Goal: Task Accomplishment & Management: Manage account settings

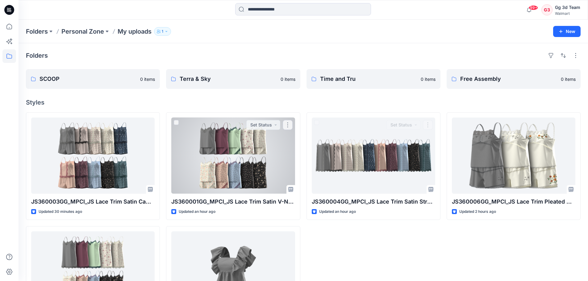
scroll to position [60, 0]
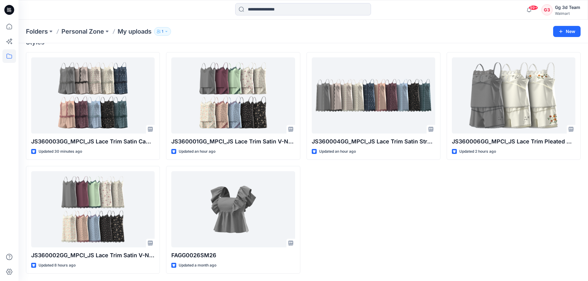
click at [238, 39] on div "Folders Personal Zone My uploads 1 New" at bounding box center [303, 31] width 569 height 23
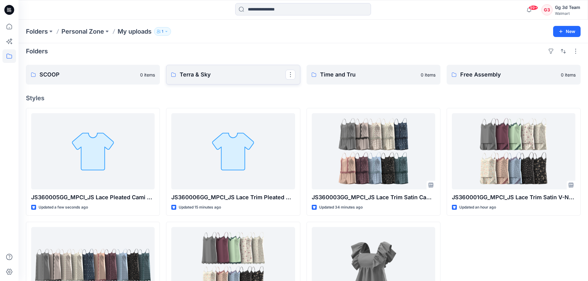
scroll to position [31, 0]
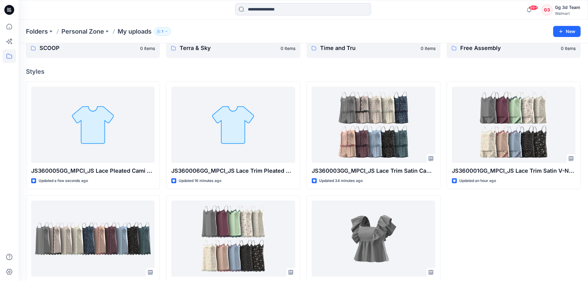
click at [462, 226] on div "JS360001GG_MPCI_JS Lace Trim Satin V-Neck Cami Top & Shorts Set Updated an hour…" at bounding box center [514, 192] width 134 height 222
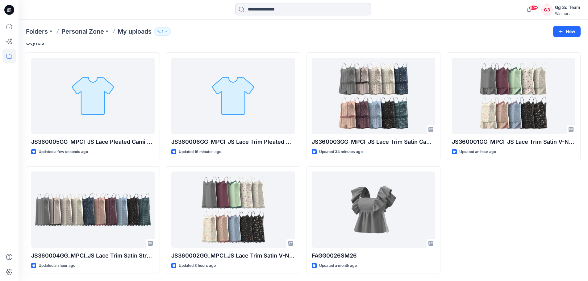
scroll to position [60, 0]
click at [427, 27] on div "Folders Personal Zone My uploads 1" at bounding box center [279, 31] width 506 height 9
click at [214, 37] on div "Folders Personal Zone My uploads 1 New" at bounding box center [303, 31] width 569 height 23
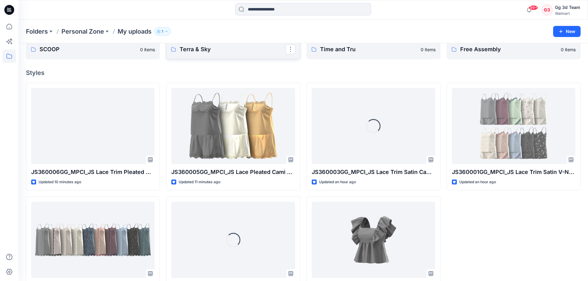
scroll to position [29, 0]
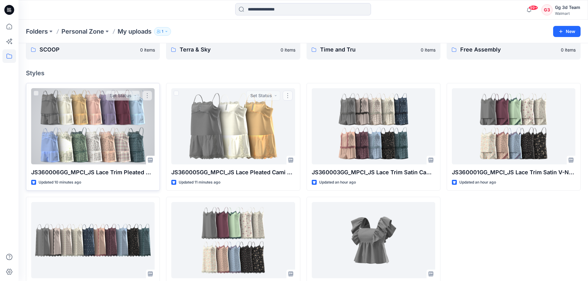
click at [119, 127] on div at bounding box center [92, 126] width 123 height 76
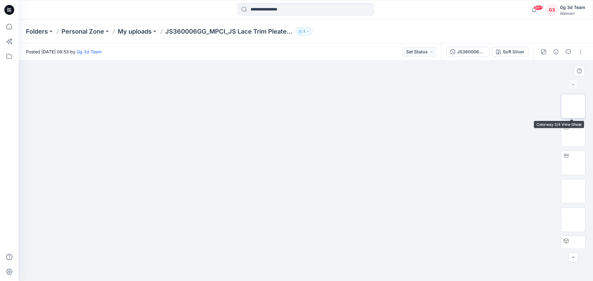
click at [573, 106] on img at bounding box center [573, 106] width 0 height 0
click at [302, 107] on img at bounding box center [305, 178] width 107 height 208
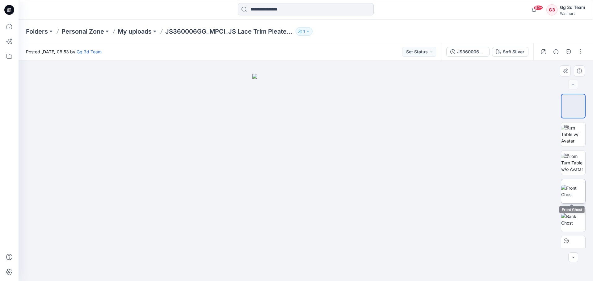
click at [570, 193] on img at bounding box center [573, 191] width 24 height 13
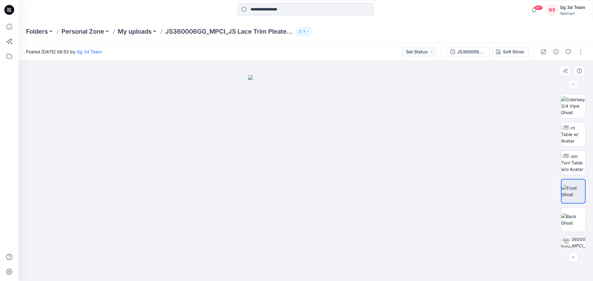
click at [309, 224] on img at bounding box center [305, 178] width 115 height 206
drag, startPoint x: 285, startPoint y: 138, endPoint x: 303, endPoint y: 138, distance: 17.6
click at [303, 138] on img at bounding box center [305, 178] width 115 height 206
click at [566, 107] on img at bounding box center [573, 105] width 24 height 19
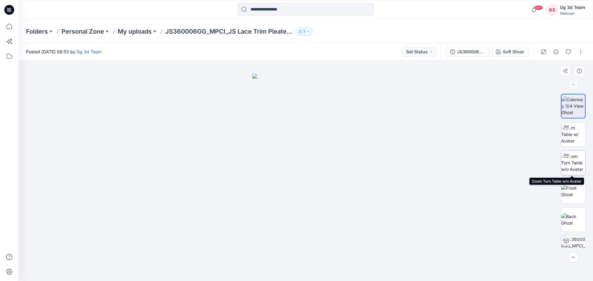
click at [570, 158] on img at bounding box center [573, 162] width 24 height 19
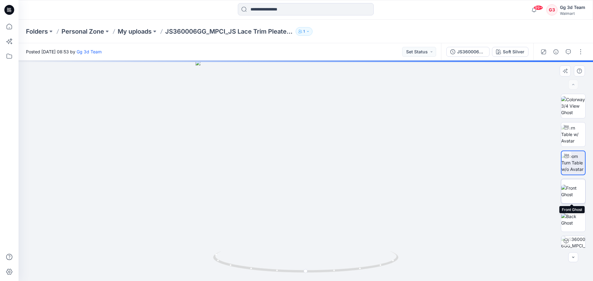
click at [570, 185] on img at bounding box center [573, 191] width 24 height 13
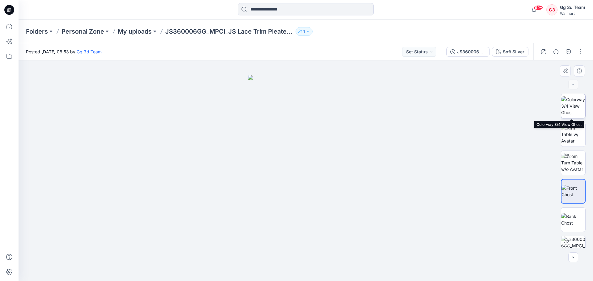
click at [572, 106] on img at bounding box center [573, 105] width 24 height 19
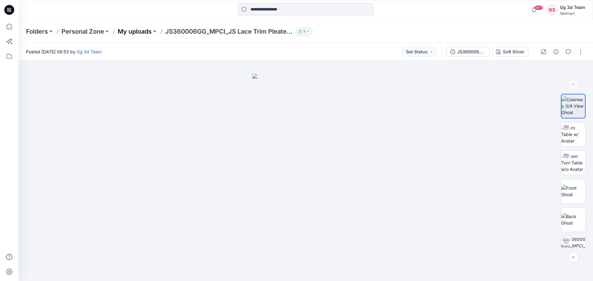
click at [138, 35] on p "My uploads" at bounding box center [135, 31] width 34 height 9
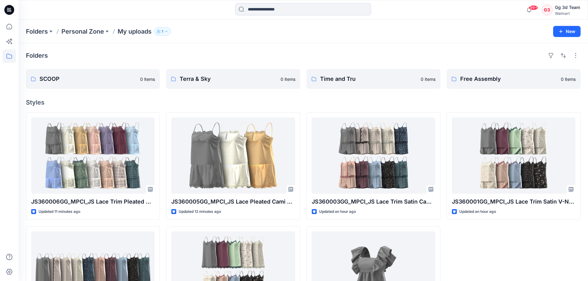
click at [223, 98] on div "Folders SCOOP 0 items Terra & Sky 0 items Time and Tru 0 items Free Assembly 0 …" at bounding box center [303, 192] width 569 height 298
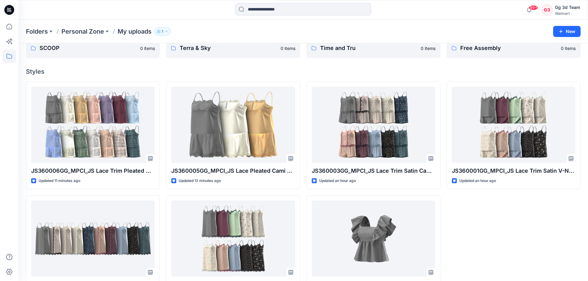
scroll to position [60, 0]
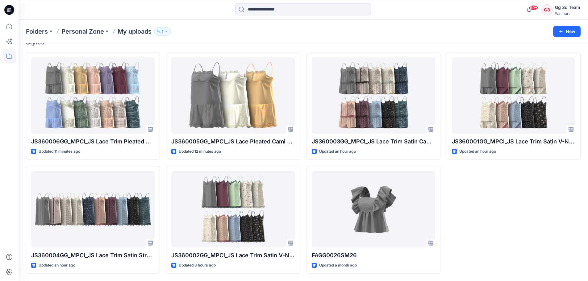
click at [266, 22] on div "Folders Personal Zone My uploads 1 New" at bounding box center [303, 31] width 569 height 23
click at [5, 102] on div at bounding box center [9, 150] width 14 height 261
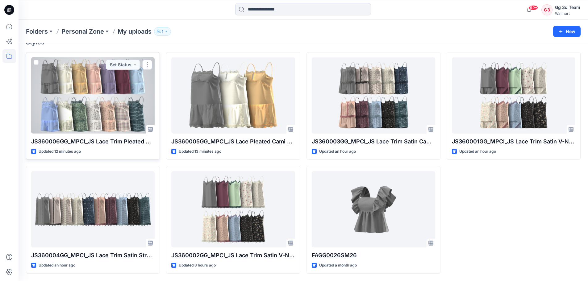
click at [38, 85] on div at bounding box center [92, 95] width 123 height 76
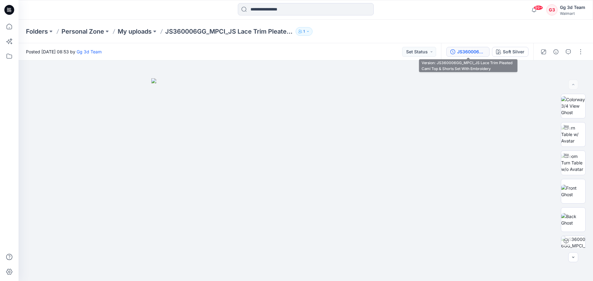
click at [469, 50] on div "JS360006GG_MPCI_JS Lace Trim Pleated Cami Top & Shorts Set With Embroidery" at bounding box center [471, 51] width 28 height 7
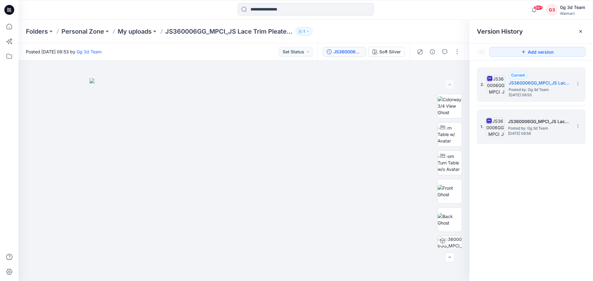
click at [494, 131] on img at bounding box center [495, 127] width 19 height 19
click at [502, 84] on img at bounding box center [495, 84] width 19 height 19
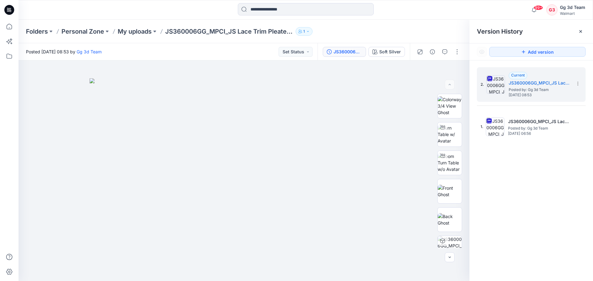
click at [472, 260] on div "2. Current JS360006GG_MPCI_JS Lace Trim Pleated Cami Top & Shorts Set With Embr…" at bounding box center [530, 175] width 123 height 230
click at [500, 188] on div "2. Current JS360006GG_MPCI_JS Lace Trim Pleated Cami Top & Shorts Set With Embr…" at bounding box center [530, 175] width 123 height 230
click at [226, 168] on img at bounding box center [244, 179] width 309 height 203
click at [531, 179] on div "2. Current JS360006GG_MPCI_JS Lace Trim Pleated Cami Top & Shorts Set With Embr…" at bounding box center [530, 175] width 123 height 230
click at [226, 55] on div "Posted Thursday, October 02, 2025 08:53 by Gg 3d Team Set Status" at bounding box center [168, 51] width 299 height 17
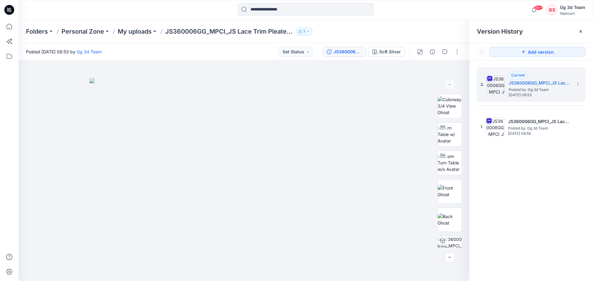
click at [127, 26] on div "Folders Personal Zone My uploads JS360006GG_MPCI_JS Lace Trim Pleated Cami Top …" at bounding box center [306, 31] width 574 height 23
click at [133, 35] on p "My uploads" at bounding box center [135, 31] width 34 height 9
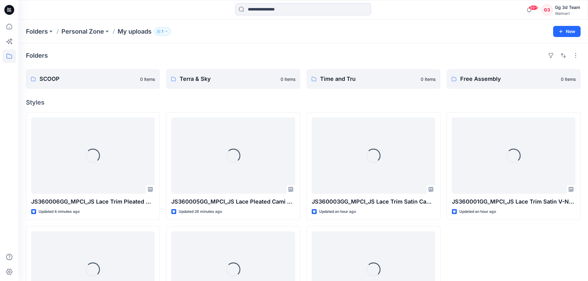
click at [255, 101] on h4 "Styles" at bounding box center [303, 102] width 555 height 7
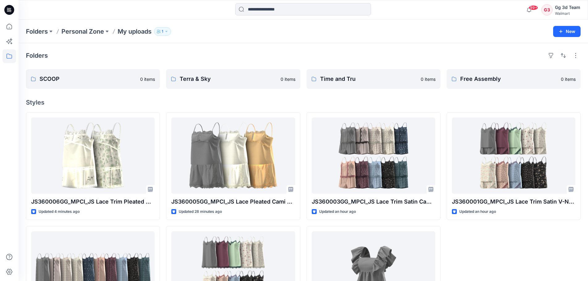
click at [230, 97] on div "Folders SCOOP 0 items Terra & Sky 0 items Time and Tru 0 items Free Assembly 0 …" at bounding box center [303, 192] width 569 height 298
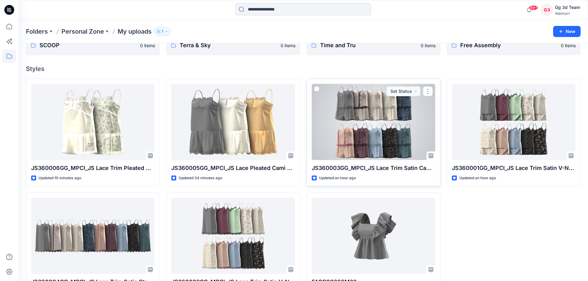
scroll to position [60, 0]
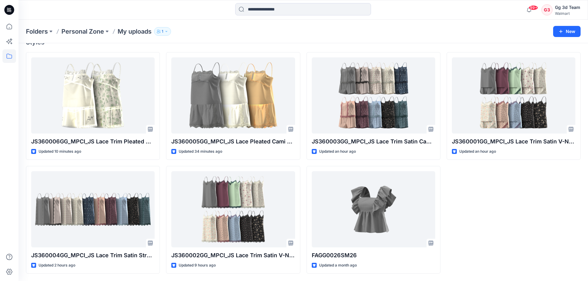
click at [510, 218] on div "JS360001GG_MPCI_JS Lace Trim Satin V-Neck Cami Top & Shorts Set Updated an hour…" at bounding box center [514, 163] width 134 height 222
click at [504, 245] on div "JS360001GG_MPCI_JS Lace Trim Satin V-Neck Cami Top & Shorts Set Updated an hour…" at bounding box center [514, 163] width 134 height 222
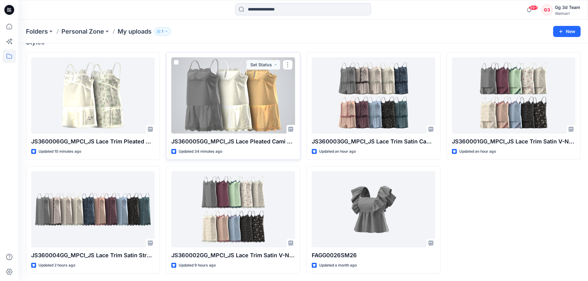
click at [244, 101] on div at bounding box center [232, 95] width 123 height 76
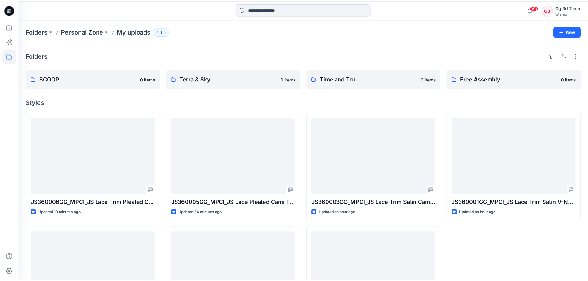
scroll to position [60, 0]
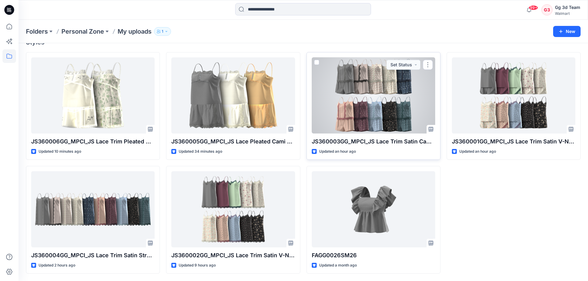
click at [369, 106] on div at bounding box center [373, 95] width 123 height 76
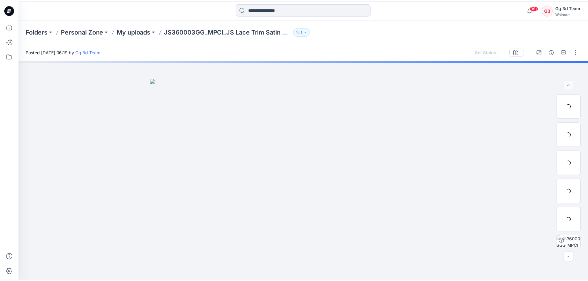
scroll to position [60, 0]
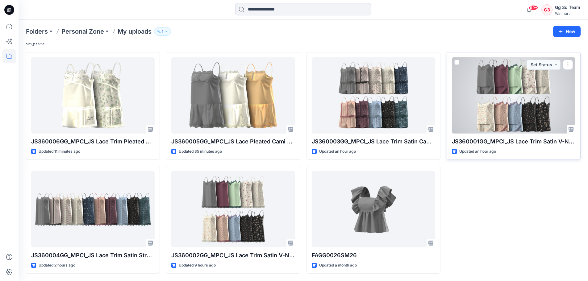
click at [490, 89] on div at bounding box center [513, 95] width 123 height 76
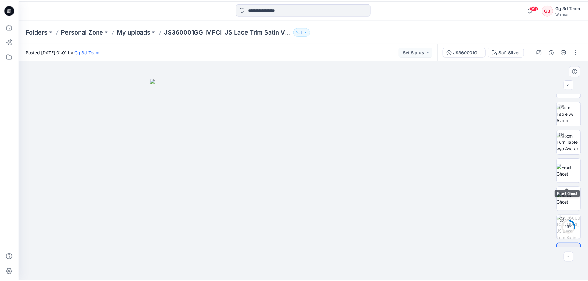
scroll to position [41, 0]
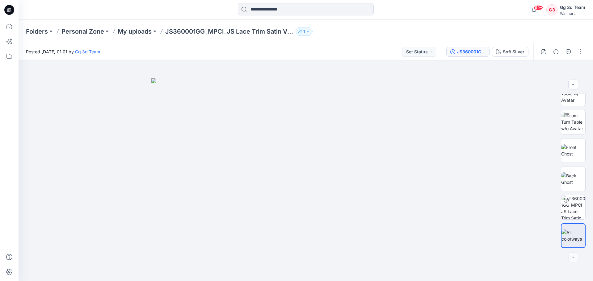
click at [472, 55] on div "JS360001GG_MPCI_JS Lace Trim Satin V-Neck Cami Top & Shorts Set" at bounding box center [471, 51] width 28 height 7
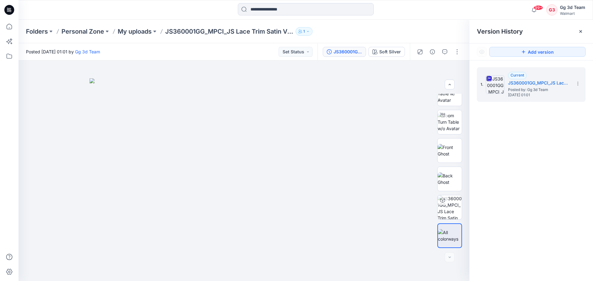
click at [540, 150] on div "1. Current JS360001GG_MPCI_JS Lace Trim Satin V-Neck Cami Top & Shorts Set Post…" at bounding box center [530, 175] width 123 height 230
click at [394, 19] on div "99+ Notifications Your style JS360003GG_MPCI_JS Lace Trim Satin Cami Top &amp; …" at bounding box center [306, 10] width 574 height 20
click at [439, 32] on div "Folders Personal Zone My uploads JS360001GG_MPCI_JS Lace Trim Satin V-Neck Cami…" at bounding box center [281, 31] width 511 height 9
drag, startPoint x: 513, startPoint y: 138, endPoint x: 540, endPoint y: 143, distance: 26.6
click at [515, 138] on div "1. Current JS360001GG_MPCI_JS Lace Trim Satin V-Neck Cami Top & Shorts Set Post…" at bounding box center [530, 175] width 123 height 230
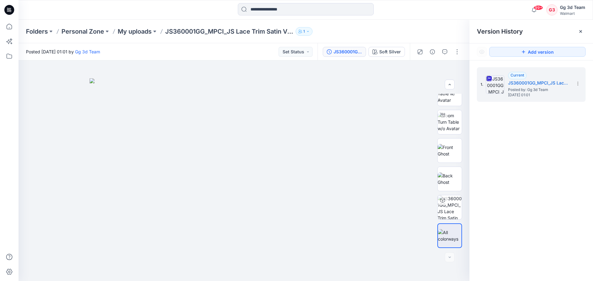
click at [137, 26] on div "Folders Personal Zone My uploads JS360001GG_MPCI_JS Lace Trim Satin V-Neck Cami…" at bounding box center [306, 31] width 574 height 23
click at [138, 32] on p "My uploads" at bounding box center [135, 31] width 34 height 9
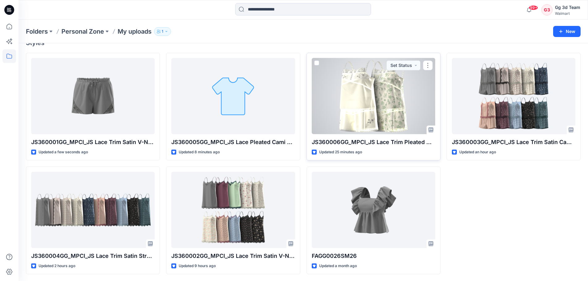
scroll to position [60, 0]
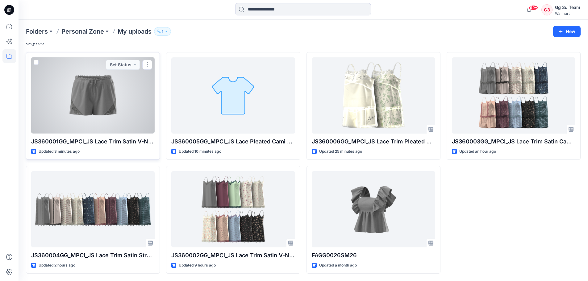
click at [93, 119] on div at bounding box center [92, 95] width 123 height 76
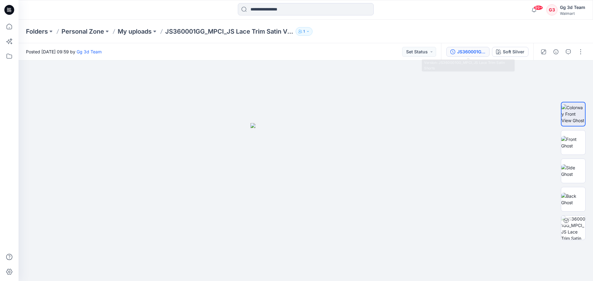
click at [471, 49] on div "JS360001GG_MPCI_JS Lace Trim Satin Shorts" at bounding box center [471, 51] width 28 height 7
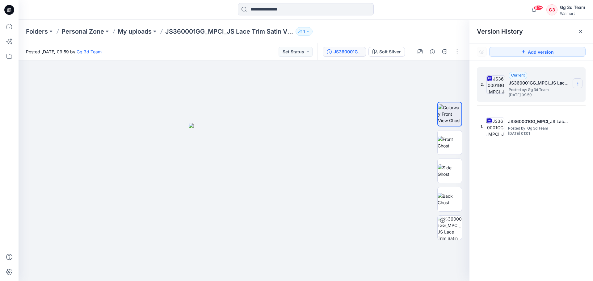
click at [581, 81] on section at bounding box center [577, 83] width 10 height 10
click at [547, 170] on div "2. Current JS360001GG_MPCI_JS Lace Trim Satin Shorts Posted by: Gg 3d Team Thur…" at bounding box center [530, 175] width 123 height 230
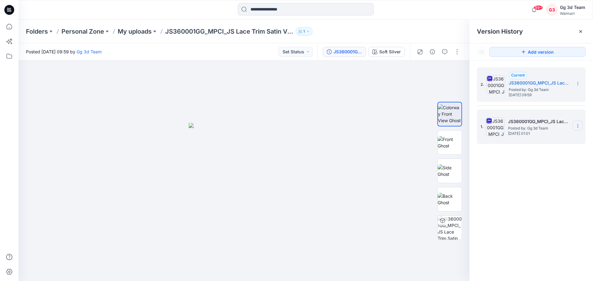
click at [579, 126] on icon at bounding box center [577, 125] width 5 height 5
click at [539, 155] on div "Restore Version" at bounding box center [545, 150] width 72 height 12
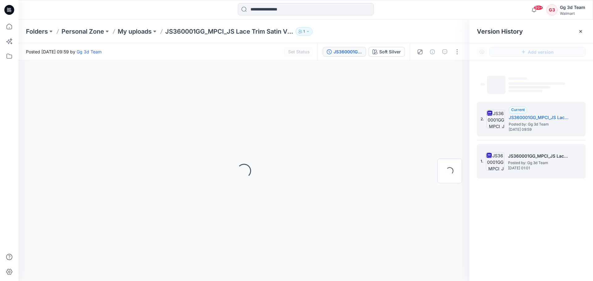
click at [577, 154] on div "1. JS360001GG_MPCI_JS Lace Trim Satin V-Neck Cami Top & Shorts Set Posted by: G…" at bounding box center [531, 161] width 109 height 35
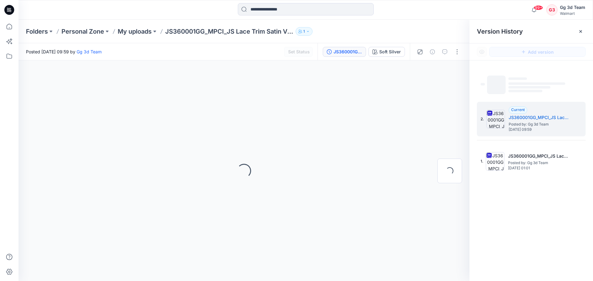
click at [546, 225] on div "‌ ‌ ‌ ‌ ‌ ‌ 2. Current JS360001GG_MPCI_JS Lace Trim Satin Shorts Posted by: Gg …" at bounding box center [530, 175] width 123 height 230
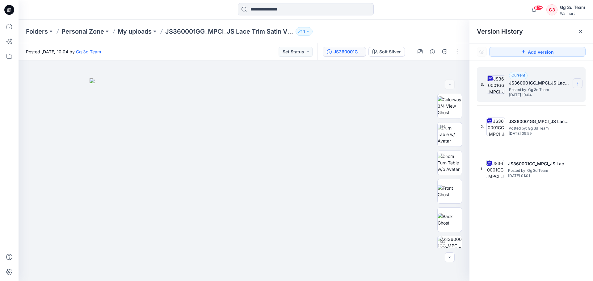
click at [576, 83] on icon at bounding box center [577, 83] width 5 height 5
click at [563, 218] on div "3. Current JS360001GG_MPCI_JS Lace Trim Satin V-Neck Cami Top & Shorts Set Post…" at bounding box center [530, 175] width 123 height 230
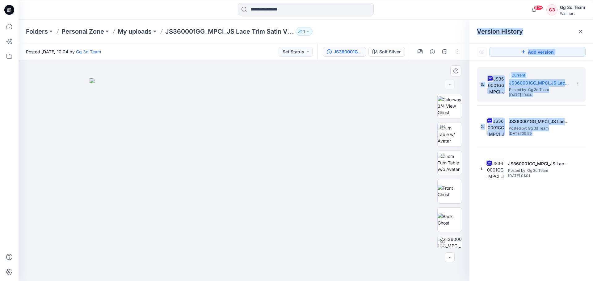
drag, startPoint x: 469, startPoint y: 163, endPoint x: 463, endPoint y: 163, distance: 6.2
click at [463, 163] on div "Soft Silver Loading... Material Properties Loading... Version History Version H…" at bounding box center [306, 170] width 574 height 221
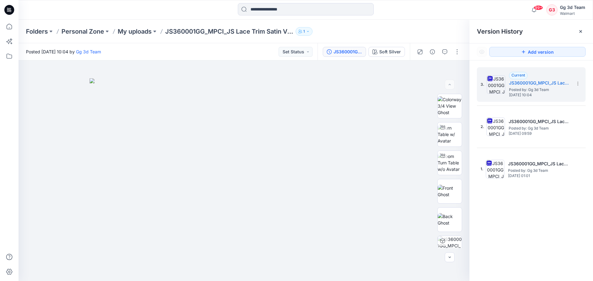
click at [495, 230] on div "3. Current JS360001GG_MPCI_JS Lace Trim Satin V-Neck Cami Top & Shorts Set Post…" at bounding box center [530, 175] width 123 height 230
click at [578, 30] on icon at bounding box center [580, 31] width 5 height 5
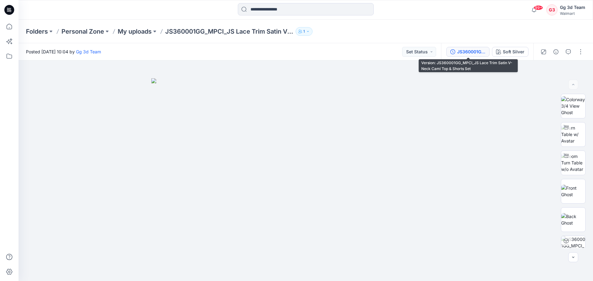
click at [453, 55] on button "JS360001GG_MPCI_JS Lace Trim Satin V-Neck Cami Top & Shorts Set" at bounding box center [467, 52] width 43 height 10
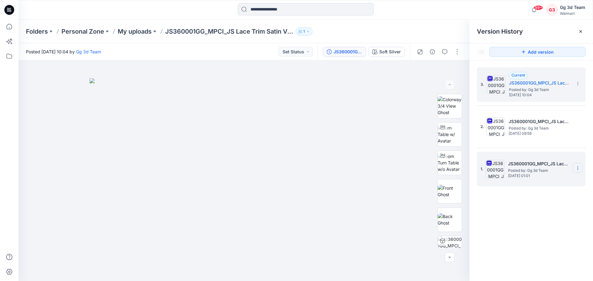
click at [580, 171] on section at bounding box center [577, 168] width 10 height 10
click at [537, 232] on span "Delete Version" at bounding box center [534, 232] width 29 height 7
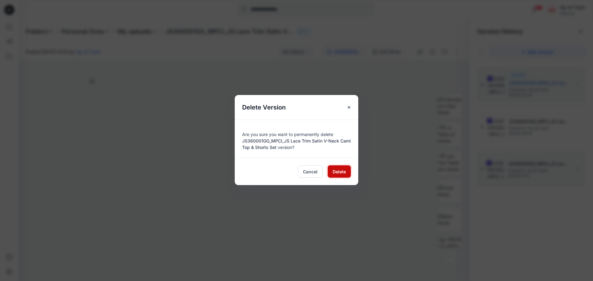
click at [333, 171] on span "Delete" at bounding box center [338, 172] width 13 height 6
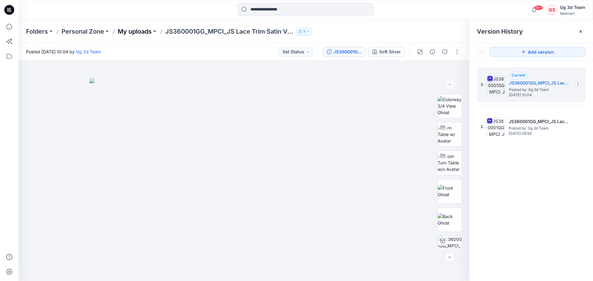
click at [139, 31] on p "My uploads" at bounding box center [135, 31] width 34 height 9
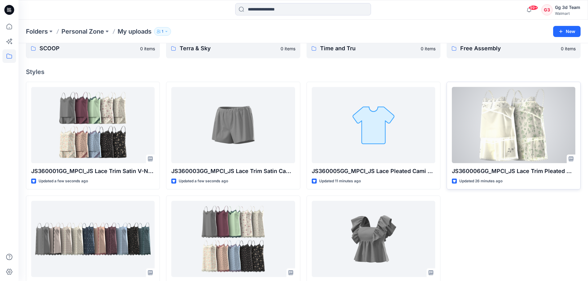
scroll to position [60, 0]
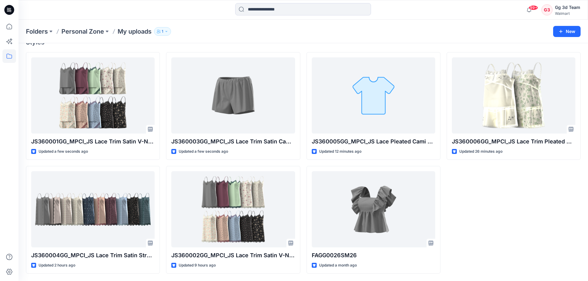
drag, startPoint x: 379, startPoint y: 40, endPoint x: 400, endPoint y: 38, distance: 20.8
click at [379, 40] on div "Folders Personal Zone My uploads 1 New" at bounding box center [303, 31] width 569 height 23
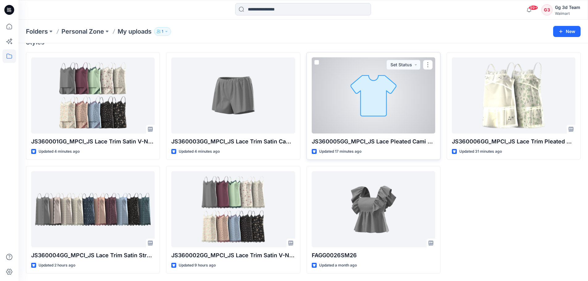
click at [390, 99] on div at bounding box center [373, 95] width 123 height 76
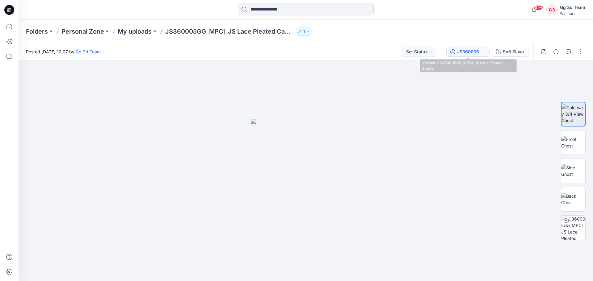
click at [459, 52] on div "JS360005GG_MPCI_JS Lace Pleated Shorts" at bounding box center [471, 51] width 28 height 7
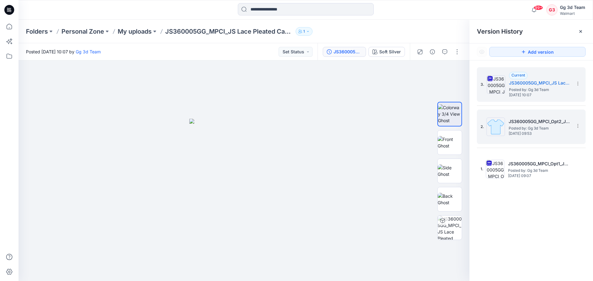
click at [531, 131] on span "Thursday, October 02, 2025 09:53" at bounding box center [539, 133] width 62 height 4
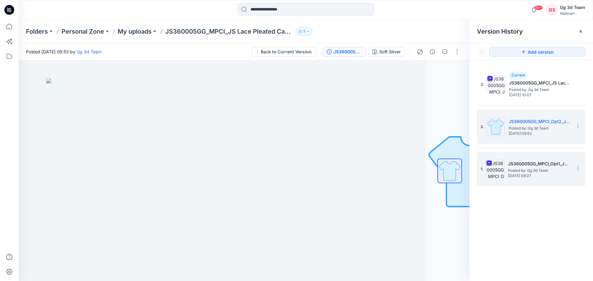
click at [529, 168] on span "Posted by: Gg 3d Team" at bounding box center [539, 171] width 62 height 6
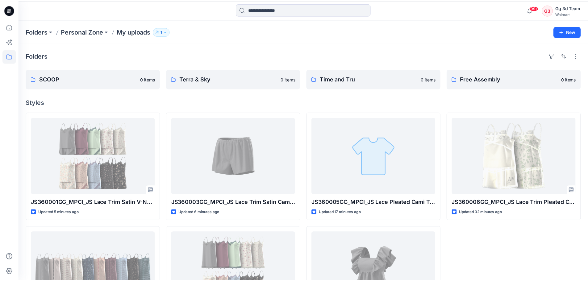
scroll to position [60, 0]
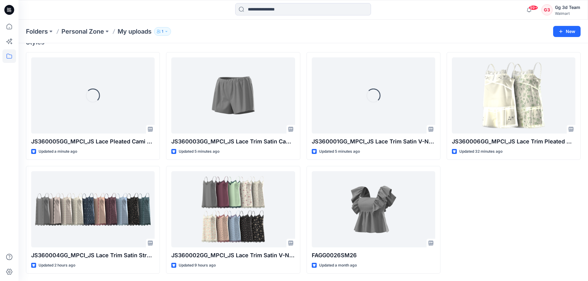
click at [524, 223] on div "JS360006GG_MPCI_JS Lace Trim Pleated Cami Top & Shorts Set With Embroidery Upda…" at bounding box center [514, 163] width 134 height 222
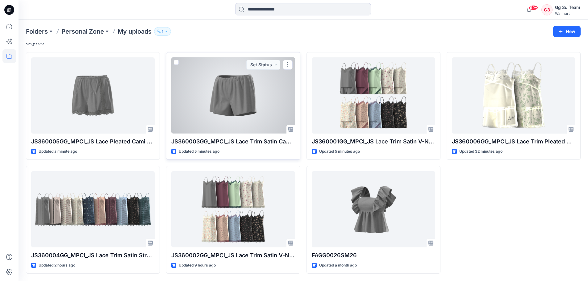
click at [221, 110] on div at bounding box center [232, 95] width 123 height 76
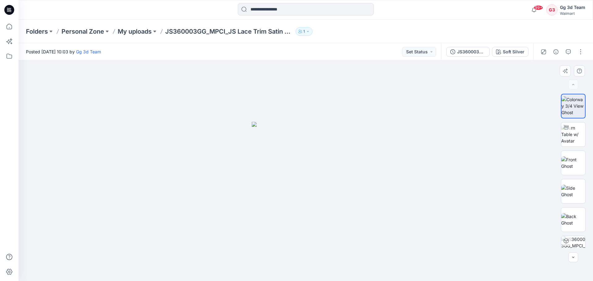
click at [350, 82] on div at bounding box center [306, 170] width 574 height 221
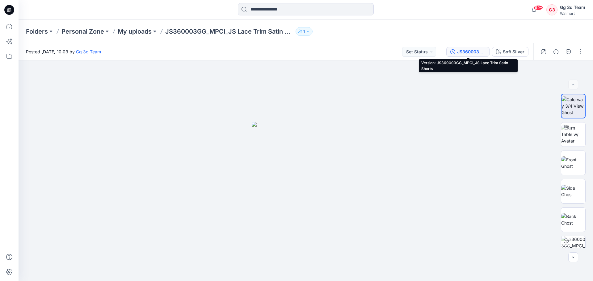
click at [455, 50] on icon "button" at bounding box center [452, 51] width 5 height 5
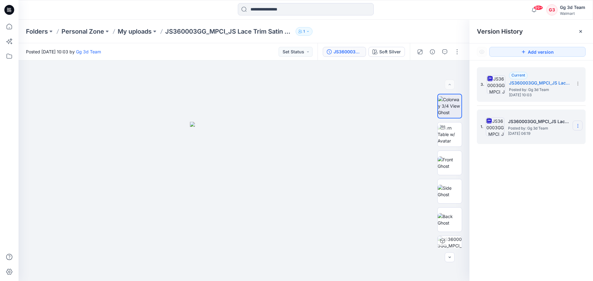
click at [579, 127] on icon at bounding box center [577, 125] width 5 height 5
click at [540, 152] on span "Restore Version" at bounding box center [535, 150] width 31 height 7
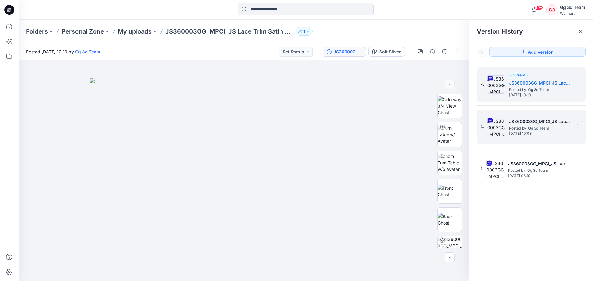
click at [575, 124] on section at bounding box center [577, 126] width 10 height 10
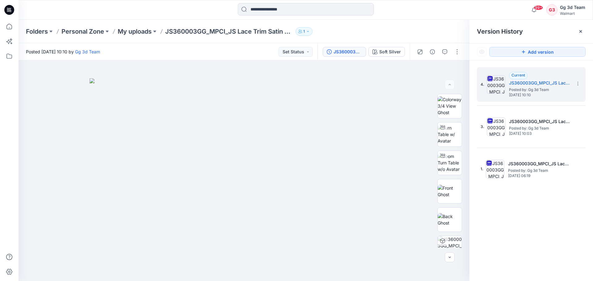
click at [544, 214] on div "4. Current JS360003GG_MPCI_JS Lace Trim Satin Cami Top & Shorts Set Posted by: …" at bounding box center [530, 175] width 123 height 230
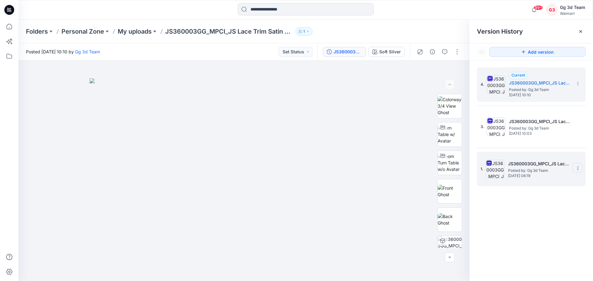
click at [576, 167] on icon at bounding box center [577, 168] width 5 height 5
click at [530, 232] on span "Delete Version" at bounding box center [534, 232] width 29 height 7
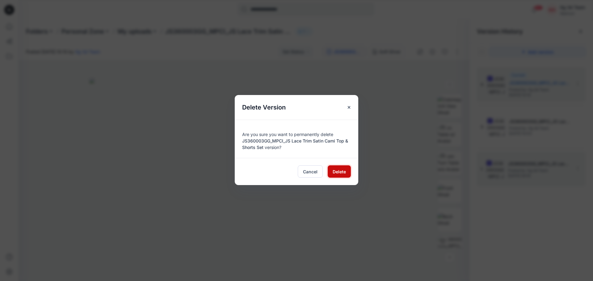
click at [340, 174] on span "Delete" at bounding box center [338, 172] width 13 height 6
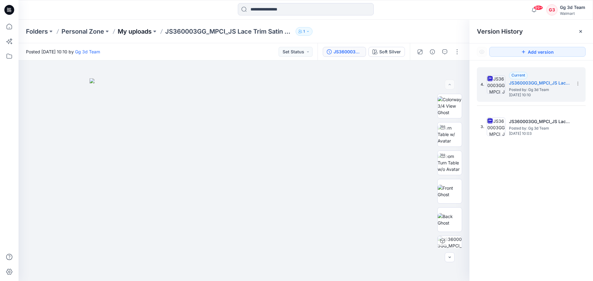
click at [138, 31] on p "My uploads" at bounding box center [135, 31] width 34 height 9
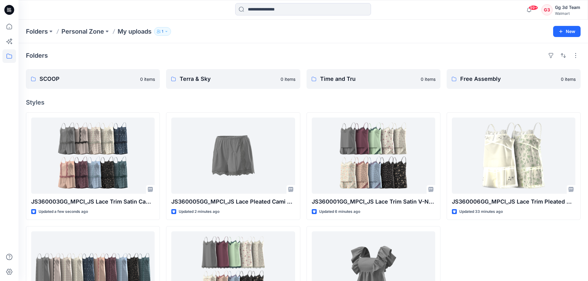
click at [472, 251] on div "JS360006GG_MPCI_JS Lace Trim Pleated Cami Top & Shorts Set With Embroidery Upda…" at bounding box center [514, 223] width 134 height 222
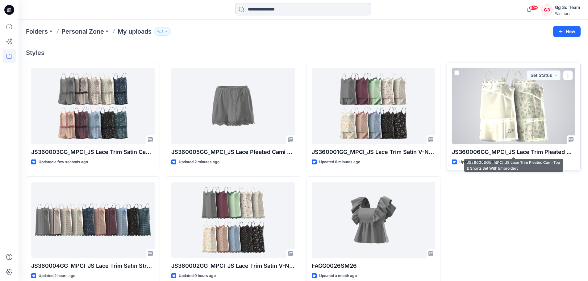
scroll to position [60, 0]
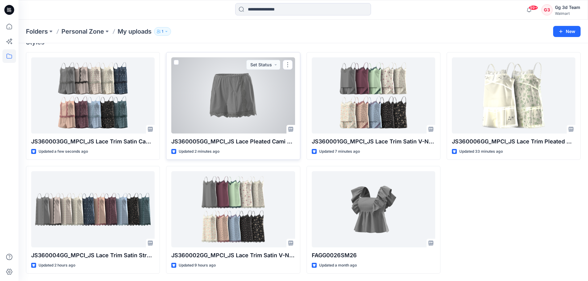
click at [258, 106] on div at bounding box center [232, 95] width 123 height 76
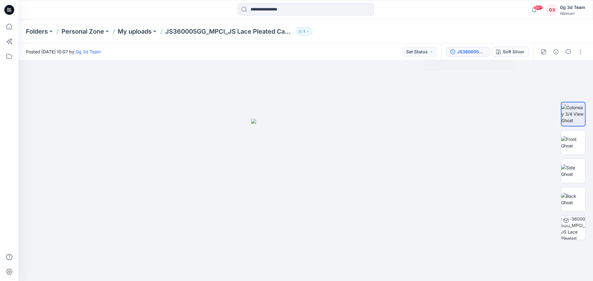
click at [471, 53] on div "JS360005GG_MPCI_JS Lace Pleated Shorts" at bounding box center [471, 51] width 28 height 7
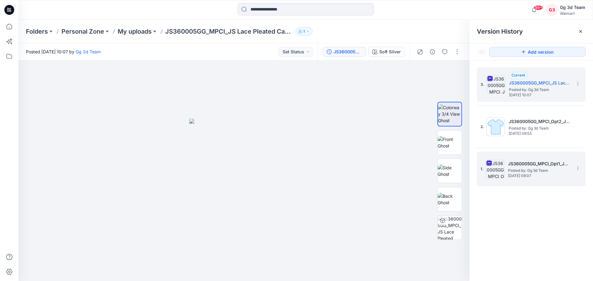
click at [489, 175] on img at bounding box center [495, 169] width 19 height 19
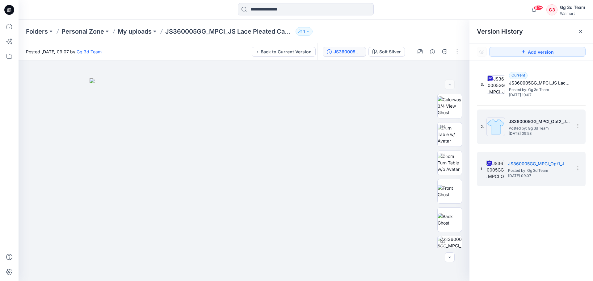
click at [490, 129] on img at bounding box center [495, 127] width 19 height 19
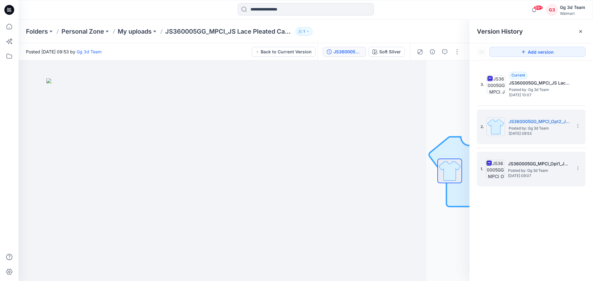
click at [502, 159] on div "1. JS360005GG_MPCI_Opt1_JS Lace Pleated Cami Top & Shorts Set Posted by: Gg 3d …" at bounding box center [526, 169] width 93 height 30
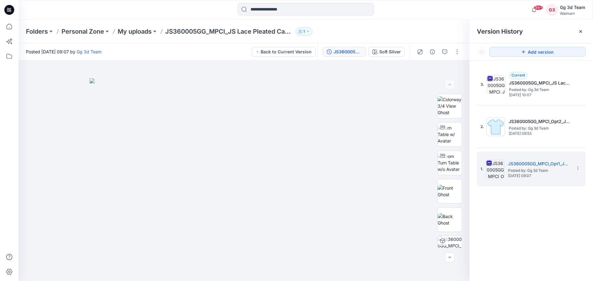
click at [520, 242] on div "3. Current JS360005GG_MPCI_JS Lace Pleated Shorts Posted by: Gg 3d Team Thursda…" at bounding box center [530, 175] width 123 height 230
click at [143, 35] on p "My uploads" at bounding box center [135, 31] width 34 height 9
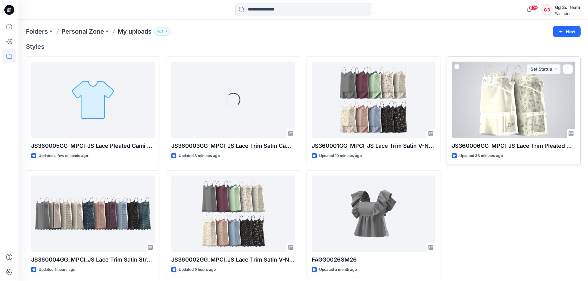
scroll to position [60, 0]
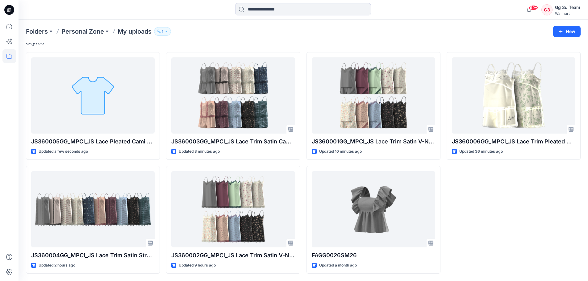
click at [312, 30] on div "Folders Personal Zone My uploads 1" at bounding box center [279, 31] width 506 height 9
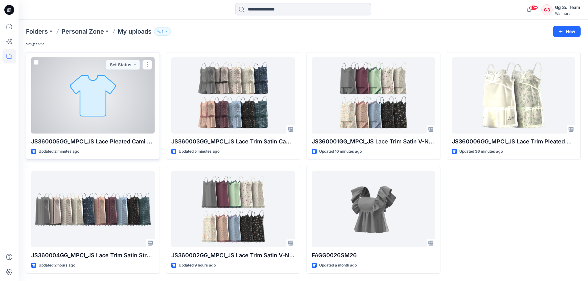
click at [111, 121] on div at bounding box center [92, 95] width 123 height 76
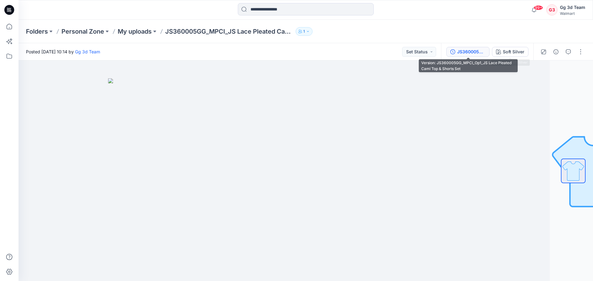
click at [472, 48] on button "JS360005GG_MPCI_Op1_JS Lace Pleated Cami Top & Shorts Set" at bounding box center [467, 52] width 43 height 10
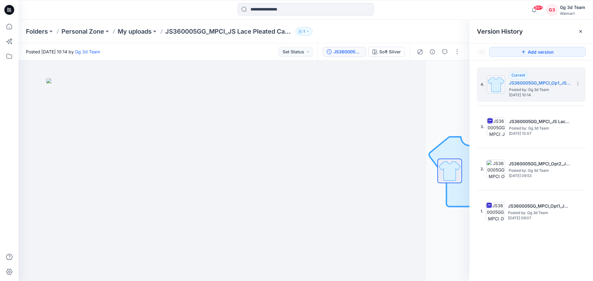
click at [445, 22] on div "Folders Personal Zone My uploads JS360005GG_MPCI_JS Lace Pleated Cami Top & Sho…" at bounding box center [306, 31] width 574 height 23
click at [133, 30] on p "My uploads" at bounding box center [135, 31] width 34 height 9
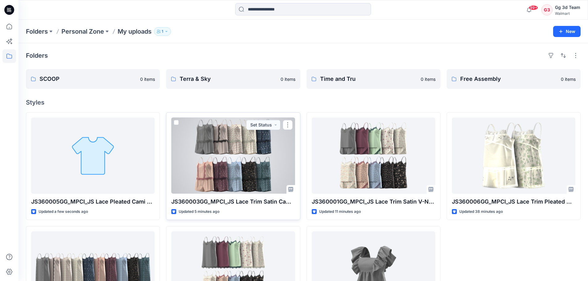
scroll to position [31, 0]
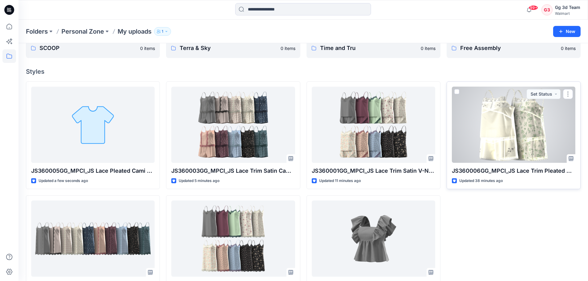
click at [523, 150] on div at bounding box center [513, 125] width 123 height 76
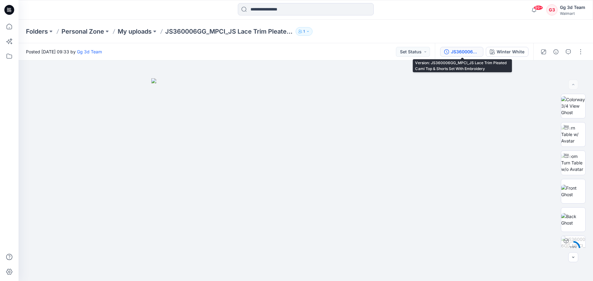
click at [450, 50] on button "JS360006GG_MPCI_JS Lace Trim Pleated Cami Top & Shorts Set With Embroidery" at bounding box center [461, 52] width 43 height 10
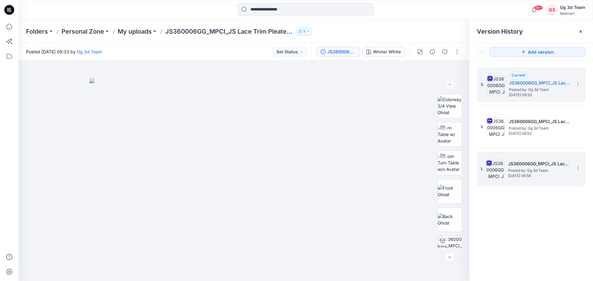
click at [536, 156] on div "1. JS360006GG_MPCI_JS Lace Trim Pleated Cami Top & Shorts Set With Embroidery P…" at bounding box center [526, 169] width 93 height 30
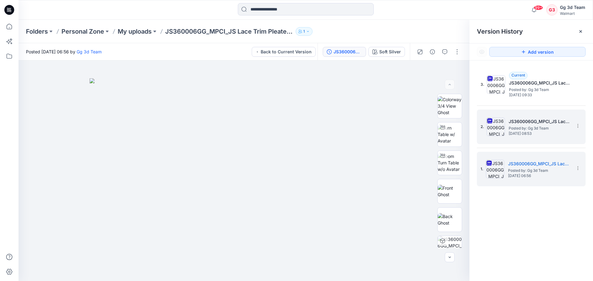
click at [525, 136] on div "2. JS360006GG_MPCI_JS Lace Trim Pleated Cami Top & Shorts Set With Embroidery P…" at bounding box center [526, 127] width 93 height 30
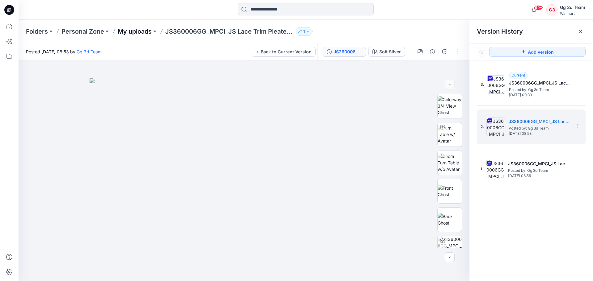
click at [136, 31] on p "My uploads" at bounding box center [135, 31] width 34 height 9
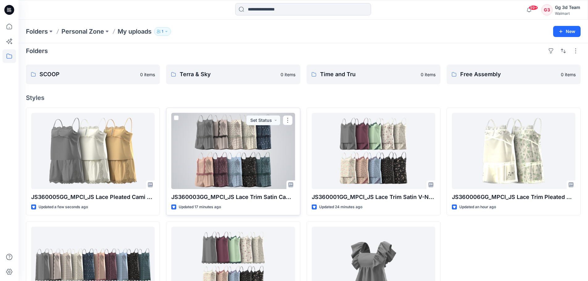
scroll to position [60, 0]
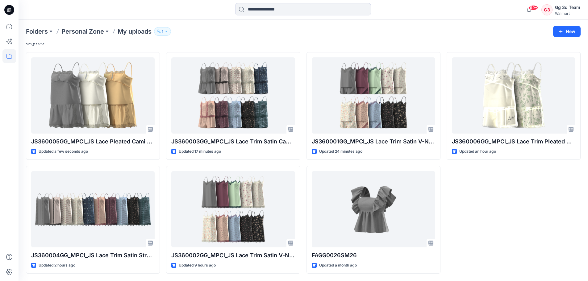
click at [457, 19] on div "99+ Notifications Your style JS360003GG_MPCI_JS Lace Trim Satin Cami Top &amp; …" at bounding box center [303, 10] width 569 height 20
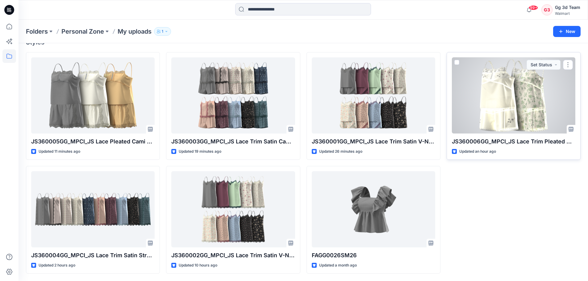
click at [519, 86] on div at bounding box center [513, 95] width 123 height 76
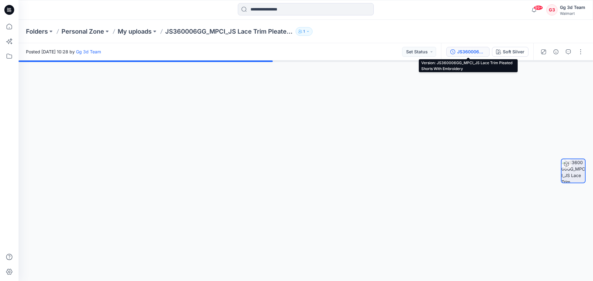
click at [457, 54] on div "JS360006GG_MPCI_JS Lace Trim Pleated Shorts With Embroidery" at bounding box center [471, 51] width 28 height 7
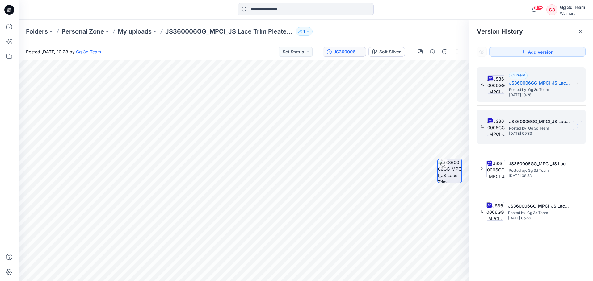
click at [578, 125] on icon at bounding box center [577, 125] width 5 height 5
click at [547, 190] on span "Delete Version" at bounding box center [534, 189] width 29 height 7
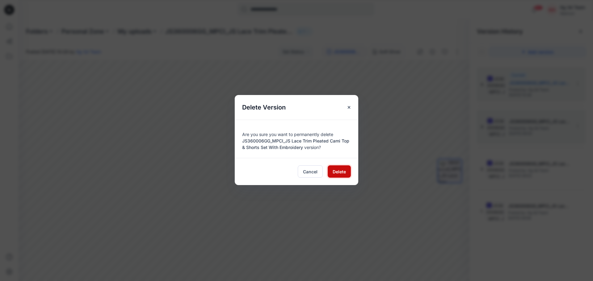
click at [332, 173] on span "Delete" at bounding box center [338, 172] width 13 height 6
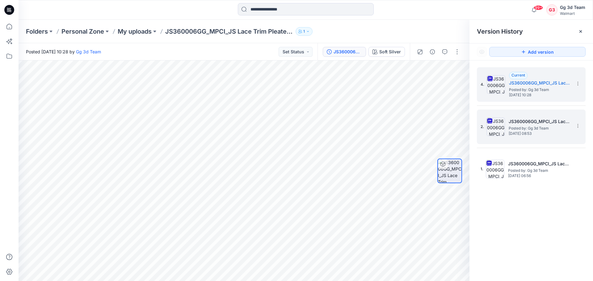
click at [523, 134] on span "Thursday, October 02, 2025 08:53" at bounding box center [539, 133] width 62 height 4
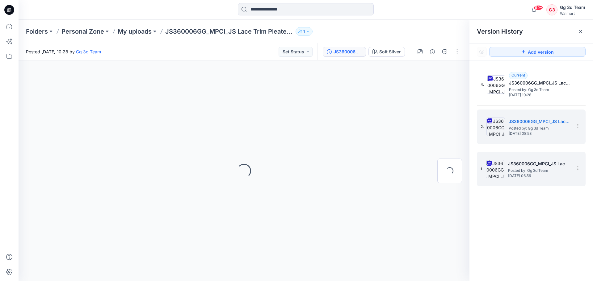
click at [515, 172] on span "Posted by: Gg 3d Team" at bounding box center [539, 171] width 62 height 6
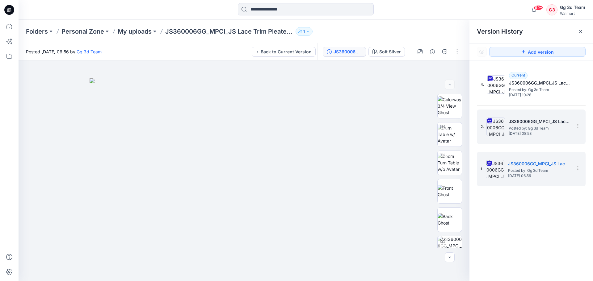
click at [498, 134] on img at bounding box center [495, 127] width 19 height 19
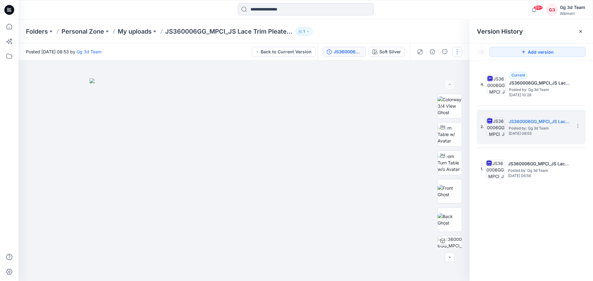
click at [455, 56] on button "button" at bounding box center [457, 52] width 10 height 10
click at [358, 72] on div at bounding box center [244, 170] width 451 height 221
click at [576, 32] on div at bounding box center [580, 32] width 10 height 10
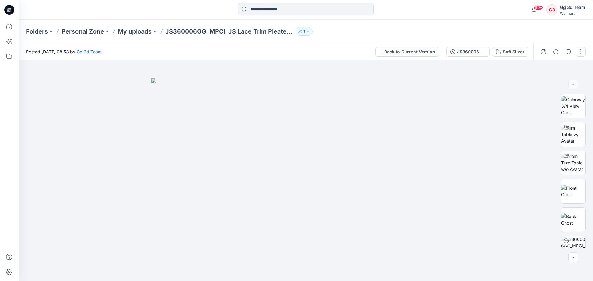
click at [580, 49] on button "button" at bounding box center [580, 52] width 10 height 10
click at [570, 54] on icon "button" at bounding box center [567, 51] width 5 height 5
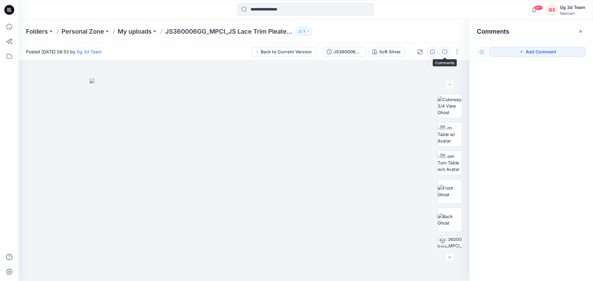
click at [431, 52] on icon "button" at bounding box center [432, 51] width 5 height 5
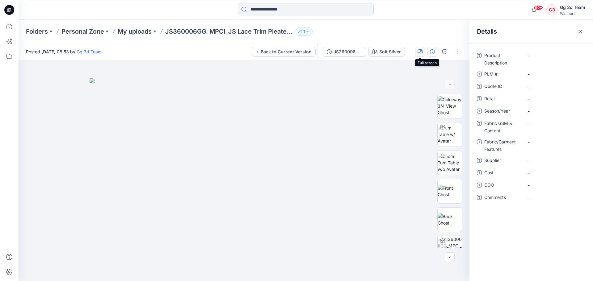
click at [418, 53] on icon "button" at bounding box center [419, 51] width 3 height 3
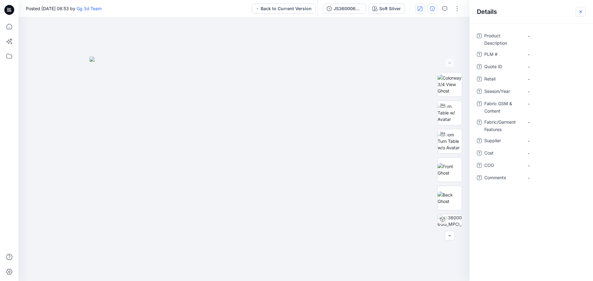
click at [584, 12] on button "button" at bounding box center [580, 12] width 10 height 10
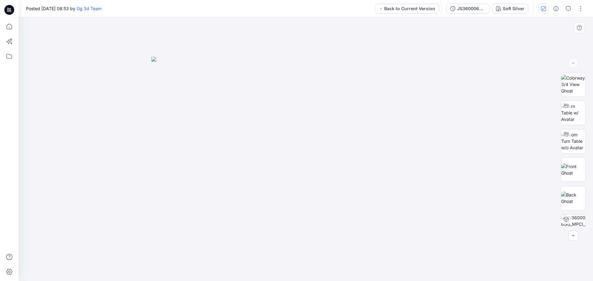
click at [566, 30] on div at bounding box center [306, 149] width 574 height 264
click at [582, 13] on button "button" at bounding box center [580, 9] width 10 height 10
click at [545, 8] on icon "button" at bounding box center [543, 8] width 5 height 5
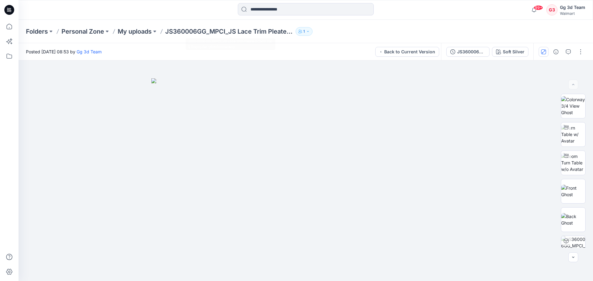
click at [251, 32] on p "JS360006GG_MPCI_JS Lace Trim Pleated Cami Top & Shorts Set With Embroidery" at bounding box center [229, 31] width 128 height 9
click at [583, 52] on button "button" at bounding box center [580, 52] width 10 height 10
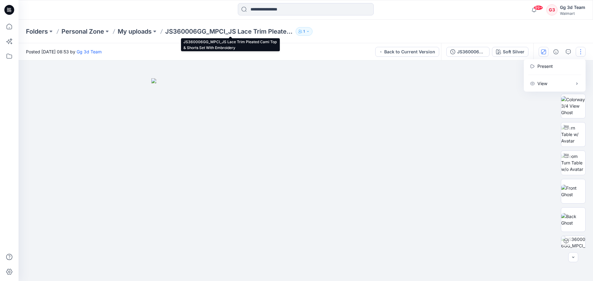
click at [190, 32] on p "JS360006GG_MPCI_JS Lace Trim Pleated Cami Top & Shorts Set With Embroidery" at bounding box center [229, 31] width 128 height 9
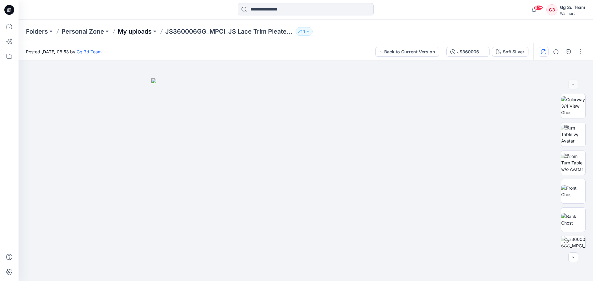
click at [140, 32] on p "My uploads" at bounding box center [135, 31] width 34 height 9
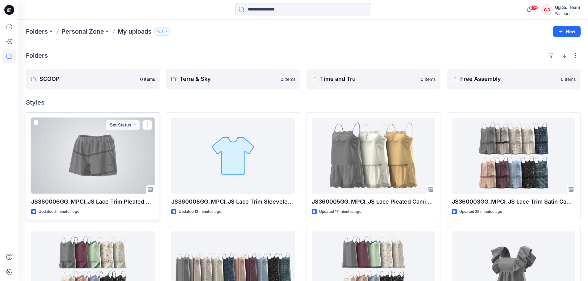
click at [103, 165] on div at bounding box center [92, 156] width 123 height 76
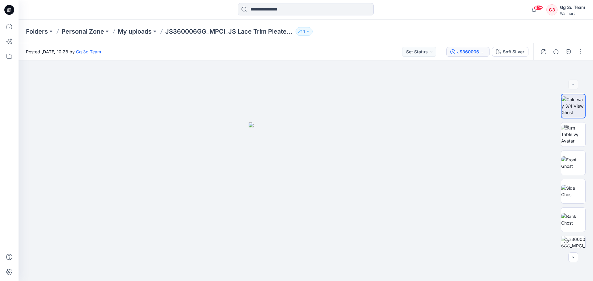
click at [458, 51] on div "JS360006GG_MPCI_JS Lace Trim Pleated Shorts With Embroidery" at bounding box center [471, 51] width 28 height 7
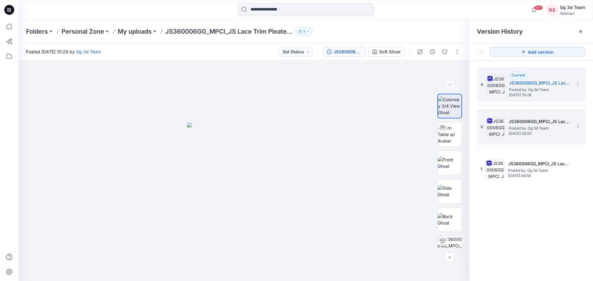
click at [494, 130] on img at bounding box center [495, 127] width 19 height 19
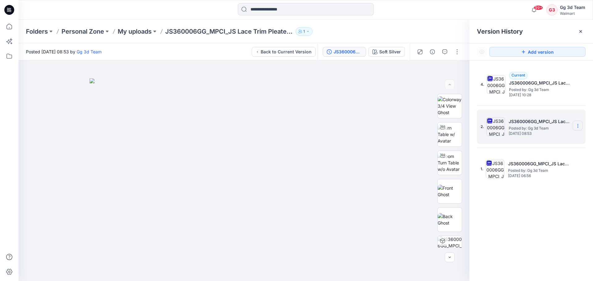
click at [578, 127] on icon at bounding box center [577, 125] width 5 height 5
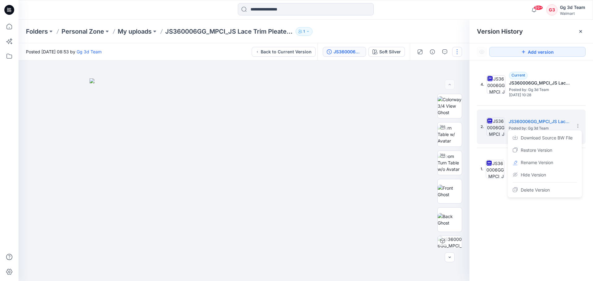
click at [456, 52] on button "button" at bounding box center [457, 52] width 10 height 10
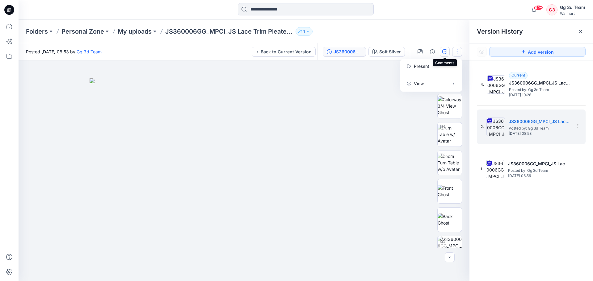
click at [447, 51] on icon "button" at bounding box center [444, 51] width 5 height 5
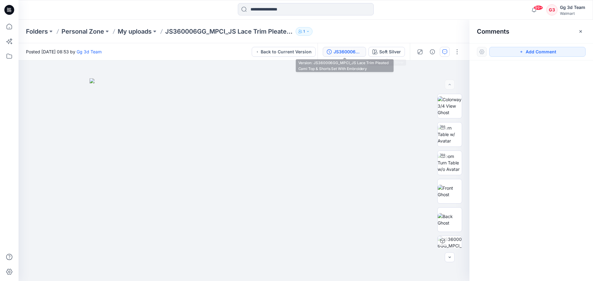
click at [361, 53] on div "JS360006GG_MPCI_JS Lace Trim Pleated Cami Top & Shorts Set With Embroidery" at bounding box center [347, 51] width 28 height 7
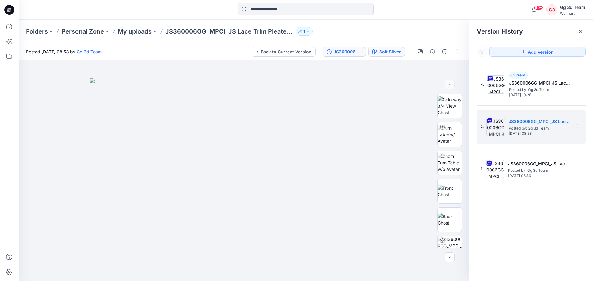
click at [377, 48] on button "Soft Silver" at bounding box center [386, 52] width 36 height 10
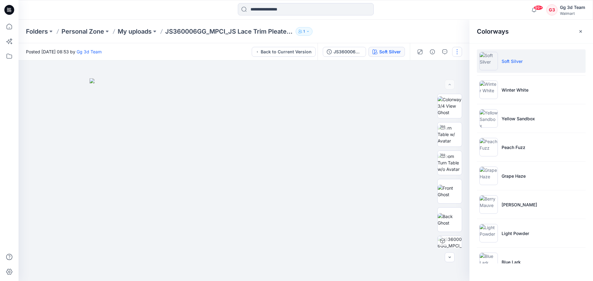
click at [458, 55] on button "button" at bounding box center [457, 52] width 10 height 10
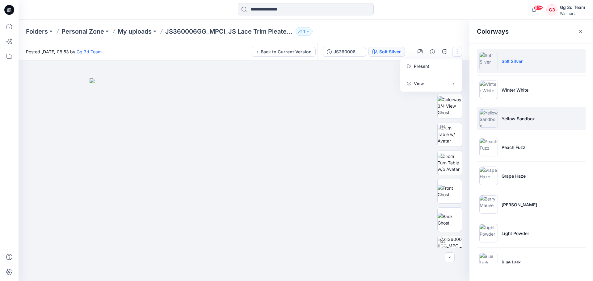
click at [536, 128] on li "Yellow Sandbox" at bounding box center [531, 118] width 109 height 23
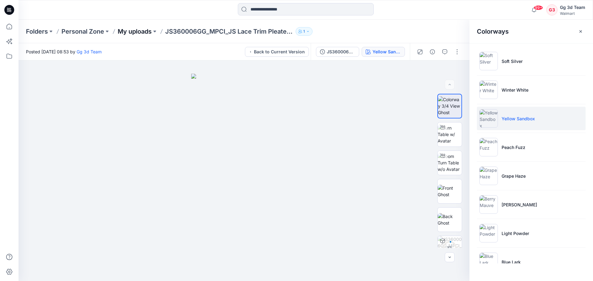
click at [137, 31] on p "My uploads" at bounding box center [135, 31] width 34 height 9
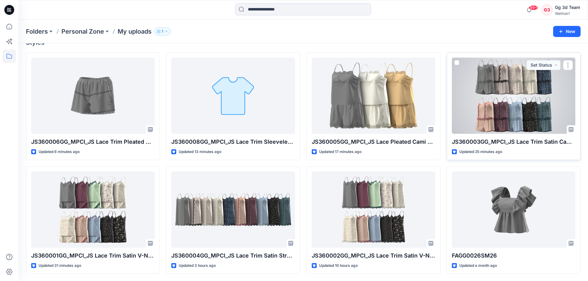
scroll to position [60, 0]
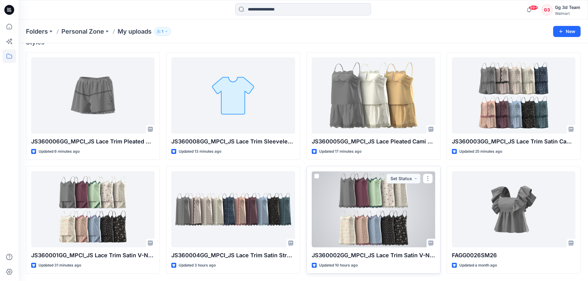
click at [388, 197] on div at bounding box center [373, 209] width 123 height 76
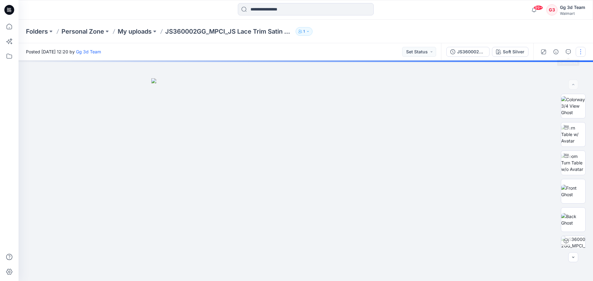
click at [580, 51] on button "button" at bounding box center [580, 52] width 10 height 10
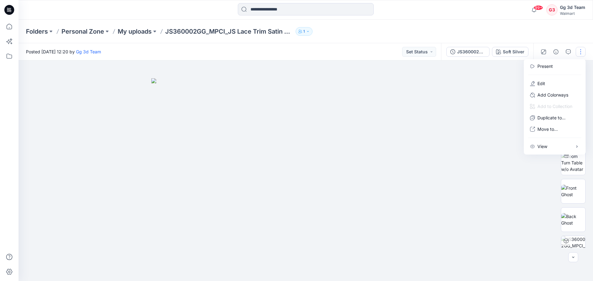
click at [447, 26] on div "Folders Personal Zone My uploads JS360002GG_MPCI_JS Lace Trim Satin V-Neck Stra…" at bounding box center [306, 31] width 574 height 23
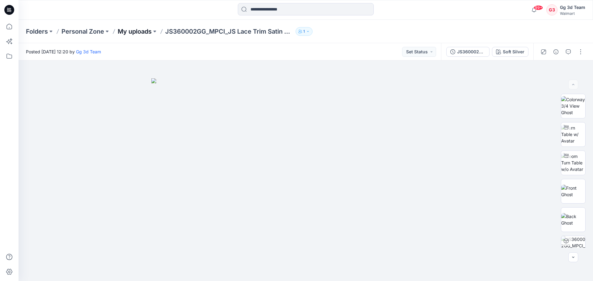
click at [131, 30] on p "My uploads" at bounding box center [135, 31] width 34 height 9
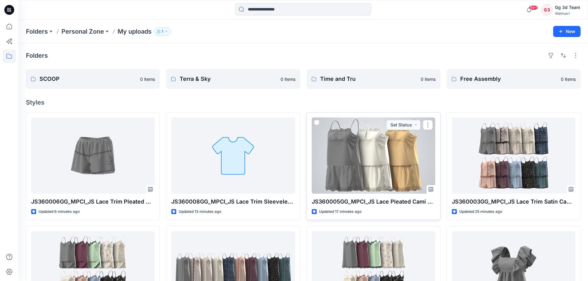
click at [356, 167] on div at bounding box center [373, 156] width 123 height 76
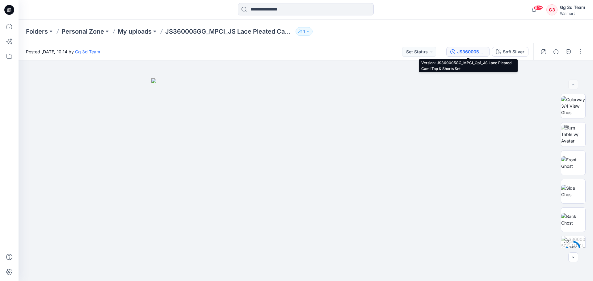
click at [464, 52] on div "JS360005GG_MPCI_Op1_JS Lace Pleated Cami Top & Shorts Set" at bounding box center [471, 51] width 28 height 7
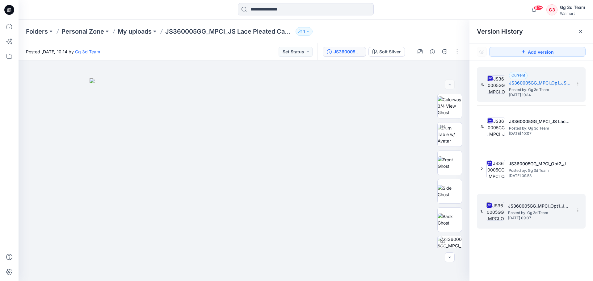
click at [535, 212] on span "Posted by: Gg 3d Team" at bounding box center [539, 213] width 62 height 6
click at [547, 92] on span "Posted by: Gg 3d Team" at bounding box center [540, 90] width 62 height 6
click at [579, 210] on icon at bounding box center [577, 210] width 5 height 5
click at [521, 277] on span "Delete Version" at bounding box center [530, 274] width 29 height 7
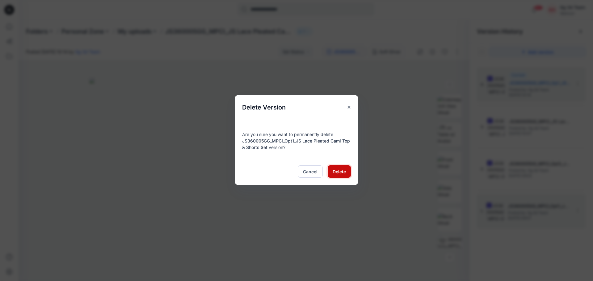
click at [343, 172] on span "Delete" at bounding box center [338, 172] width 13 height 6
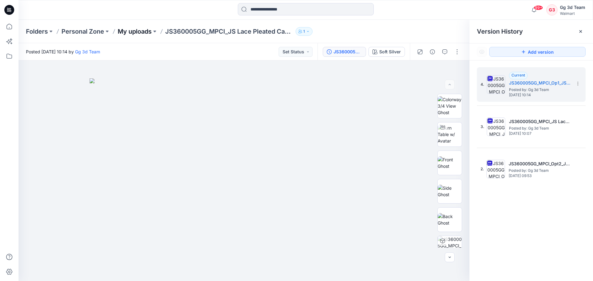
click at [140, 32] on p "My uploads" at bounding box center [135, 31] width 34 height 9
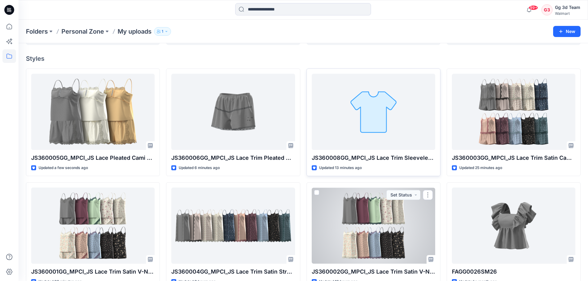
scroll to position [29, 0]
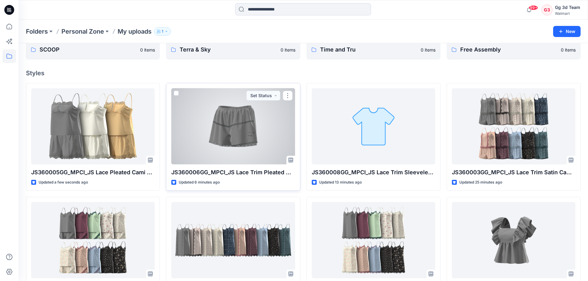
click at [200, 151] on div at bounding box center [232, 126] width 123 height 76
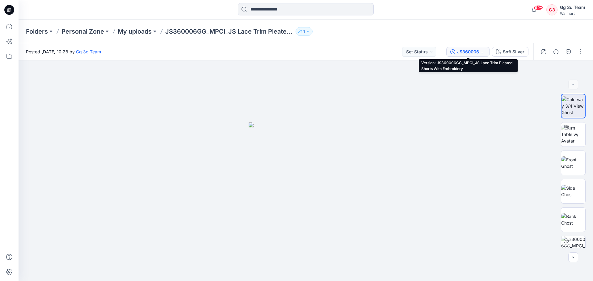
click at [467, 50] on div "JS360006GG_MPCI_JS Lace Trim Pleated Shorts With Embroidery" at bounding box center [471, 51] width 28 height 7
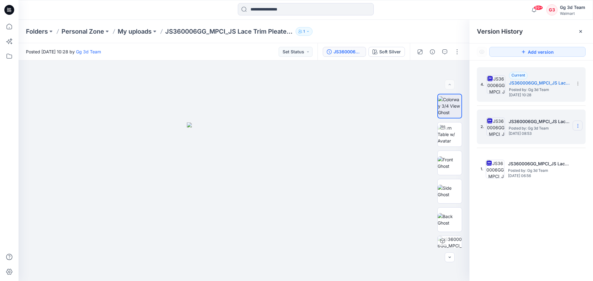
click at [577, 123] on section at bounding box center [577, 126] width 10 height 10
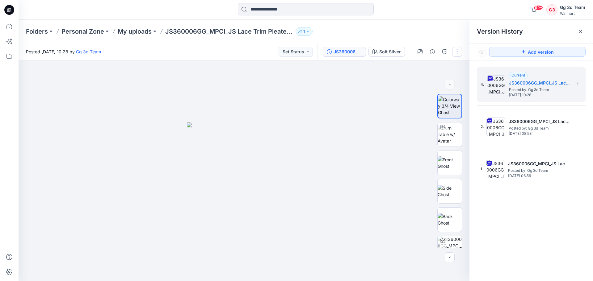
click at [458, 52] on button "button" at bounding box center [457, 52] width 10 height 10
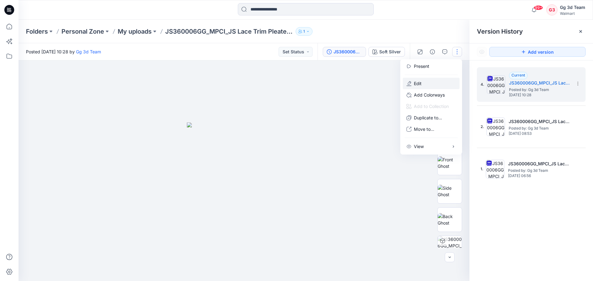
click at [428, 81] on button "Edit" at bounding box center [430, 83] width 57 height 11
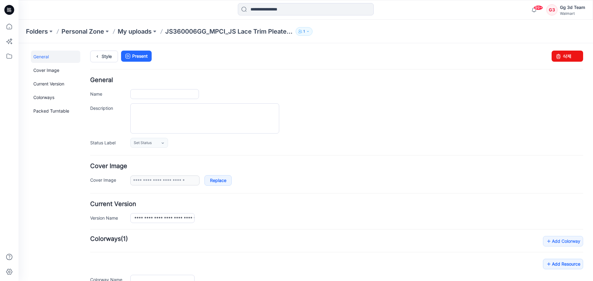
type input "**********"
click at [60, 69] on link "Cover Image" at bounding box center [55, 70] width 49 height 12
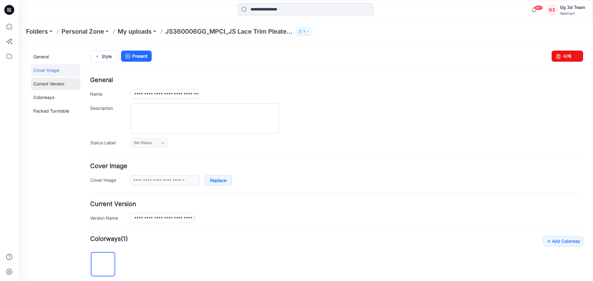
click at [55, 82] on link "Current Version" at bounding box center [55, 84] width 49 height 12
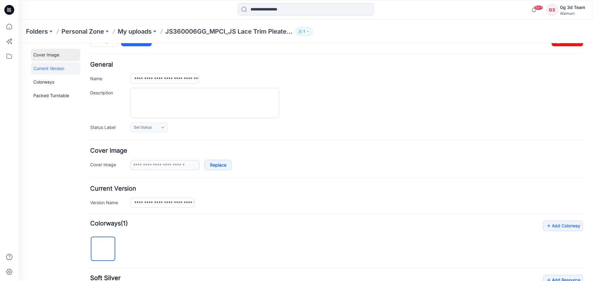
scroll to position [4, 0]
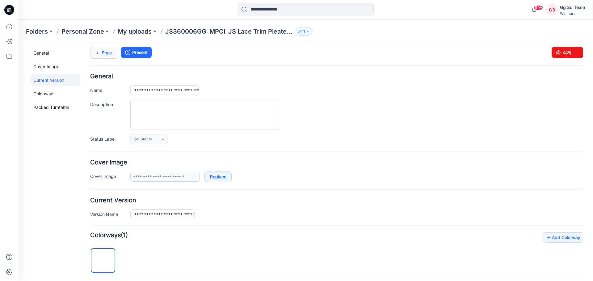
click at [97, 53] on icon at bounding box center [97, 52] width 9 height 11
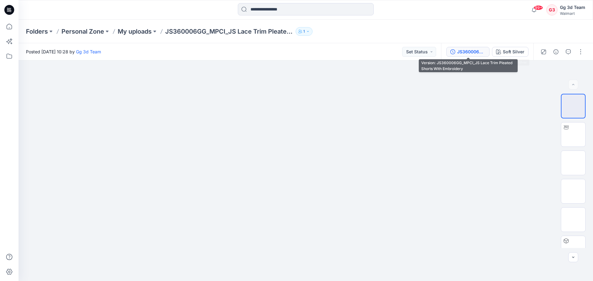
click at [468, 51] on div "JS360006GG_MPCI_JS Lace Trim Pleated Shorts With Embroidery" at bounding box center [471, 51] width 28 height 7
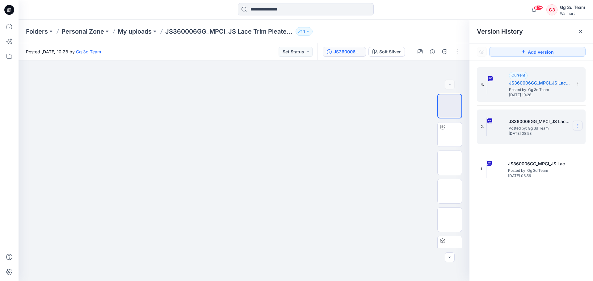
click at [576, 127] on icon at bounding box center [577, 125] width 5 height 5
click at [536, 147] on span "Restore Version" at bounding box center [535, 150] width 31 height 7
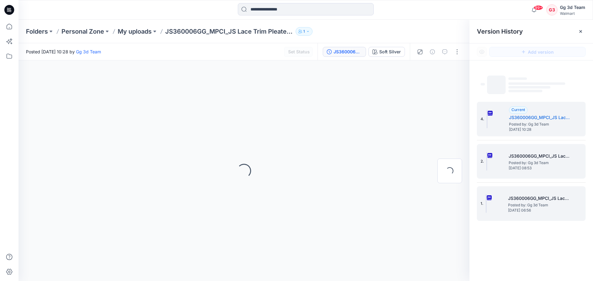
click at [522, 210] on span "Thursday, October 02, 2025 06:56" at bounding box center [539, 210] width 62 height 4
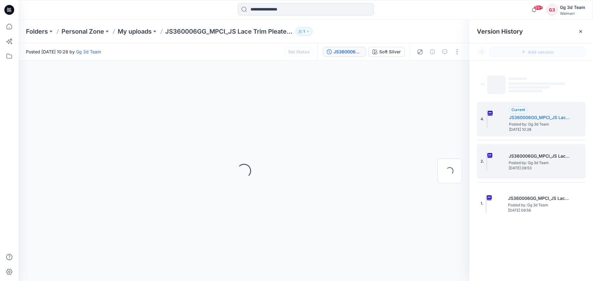
click at [545, 250] on div "‌ ‌ ‌ ‌ ‌ ‌ 4. Current JS360006GG_MPCI_JS Lace Trim Pleated Shorts With Embroid…" at bounding box center [530, 175] width 123 height 230
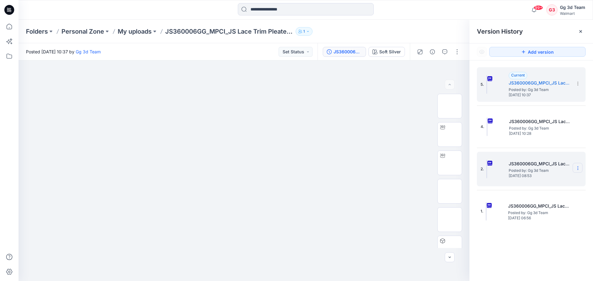
click at [576, 172] on section at bounding box center [577, 168] width 10 height 10
click at [532, 233] on span "Delete Version" at bounding box center [534, 232] width 29 height 7
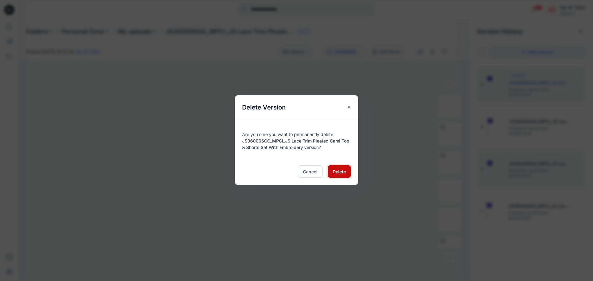
click at [341, 172] on span "Delete" at bounding box center [338, 172] width 13 height 6
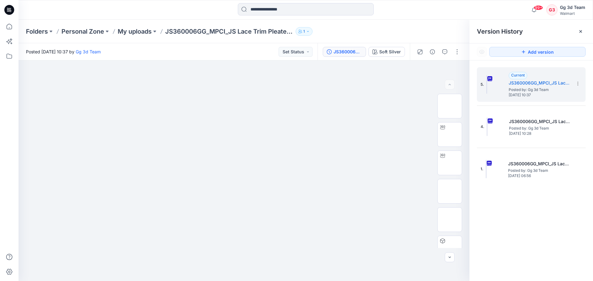
click at [504, 239] on div "5. Current JS360006GG_MPCI_JS Lace Trim Pleated Cami Top & Shorts Set With Embr…" at bounding box center [530, 175] width 123 height 230
click at [457, 48] on button "button" at bounding box center [457, 52] width 10 height 10
click at [423, 84] on button "Edit" at bounding box center [430, 83] width 57 height 11
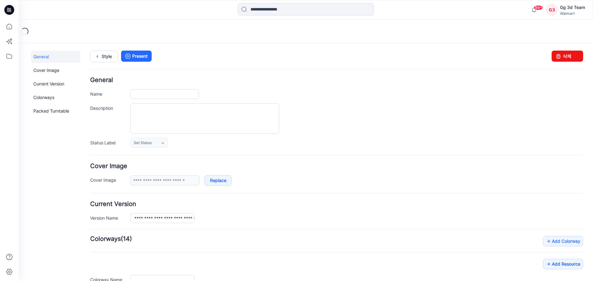
type input "**********"
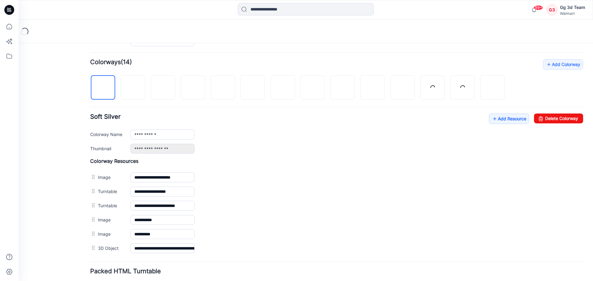
scroll to position [129, 0]
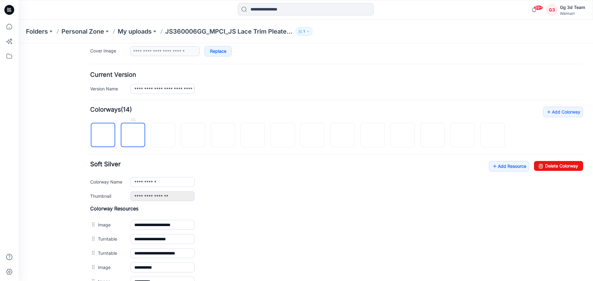
click at [133, 135] on img at bounding box center [133, 135] width 0 height 0
drag, startPoint x: 567, startPoint y: 167, endPoint x: 341, endPoint y: 65, distance: 247.7
click at [567, 167] on link "Delete Colorway" at bounding box center [558, 166] width 49 height 10
click at [190, 138] on img at bounding box center [192, 135] width 5 height 5
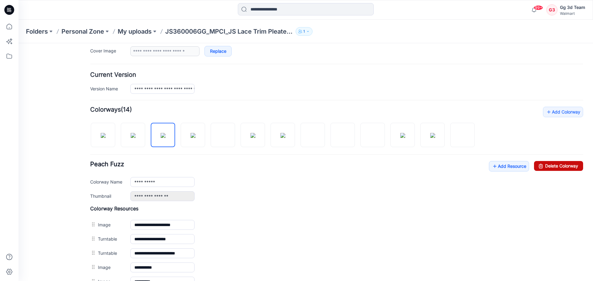
click at [544, 163] on link "Delete Colorway" at bounding box center [558, 166] width 49 height 10
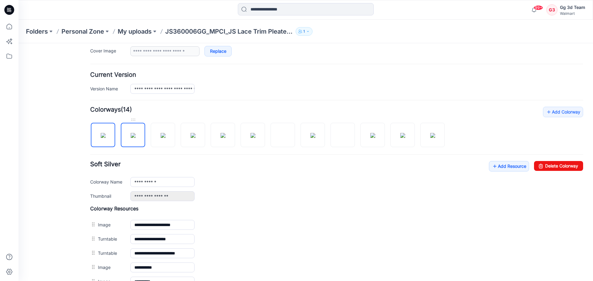
click at [135, 138] on img at bounding box center [133, 135] width 5 height 5
drag, startPoint x: 552, startPoint y: 166, endPoint x: 338, endPoint y: 66, distance: 235.9
click at [552, 166] on link "Delete Colorway" at bounding box center [558, 166] width 49 height 10
click at [223, 133] on img at bounding box center [222, 135] width 5 height 5
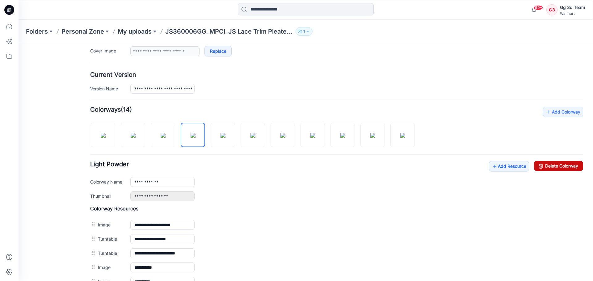
click at [548, 165] on link "Delete Colorway" at bounding box center [558, 166] width 49 height 10
click at [250, 138] on img at bounding box center [252, 135] width 5 height 5
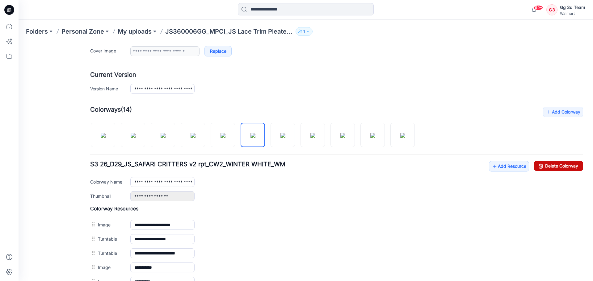
drag, startPoint x: 567, startPoint y: 167, endPoint x: 346, endPoint y: 75, distance: 239.2
click at [567, 167] on link "Delete Colorway" at bounding box center [558, 166] width 49 height 10
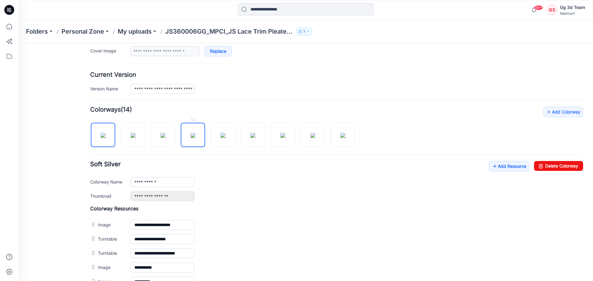
click at [195, 138] on img at bounding box center [192, 135] width 5 height 5
drag, startPoint x: 549, startPoint y: 164, endPoint x: 339, endPoint y: 62, distance: 233.3
click at [549, 164] on link "Delete Colorway" at bounding box center [558, 166] width 49 height 10
click at [255, 138] on img at bounding box center [252, 135] width 5 height 5
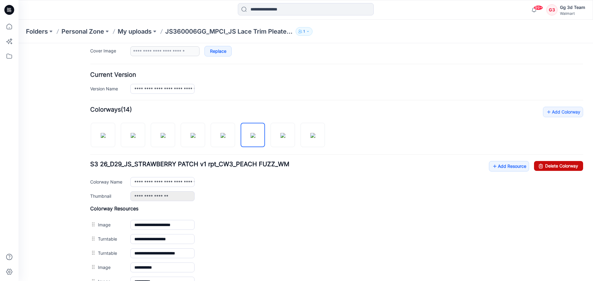
drag, startPoint x: 554, startPoint y: 164, endPoint x: 348, endPoint y: 79, distance: 223.0
click at [554, 164] on link "Delete Colorway" at bounding box center [558, 166] width 49 height 10
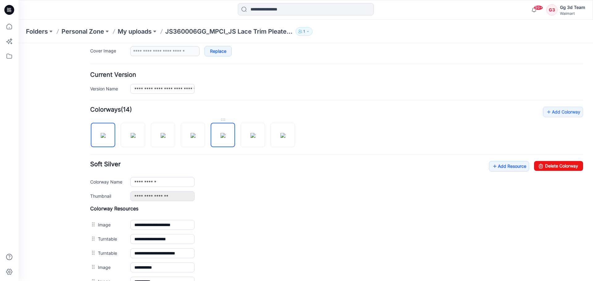
click at [223, 138] on img at bounding box center [222, 135] width 5 height 5
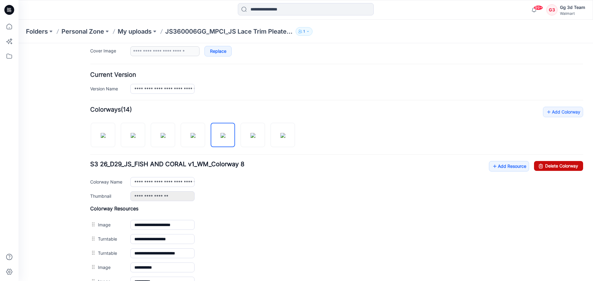
click at [574, 167] on link "Delete Colorway" at bounding box center [558, 166] width 49 height 10
click at [240, 136] on link at bounding box center [252, 135] width 24 height 24
type input "**********"
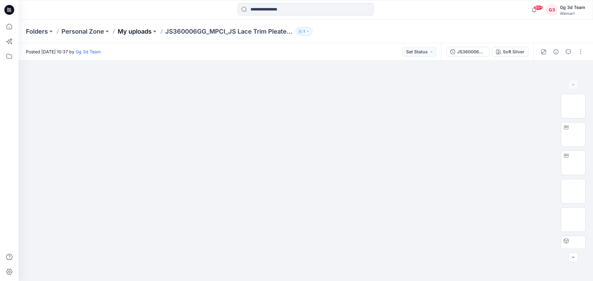
click at [139, 32] on p "My uploads" at bounding box center [135, 31] width 34 height 9
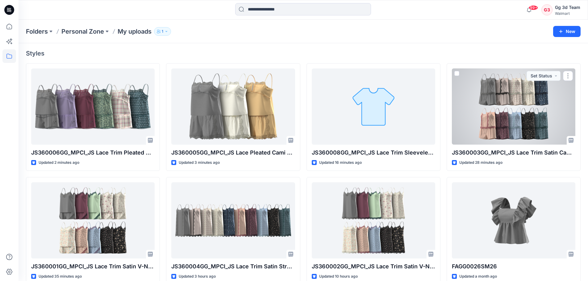
scroll to position [60, 0]
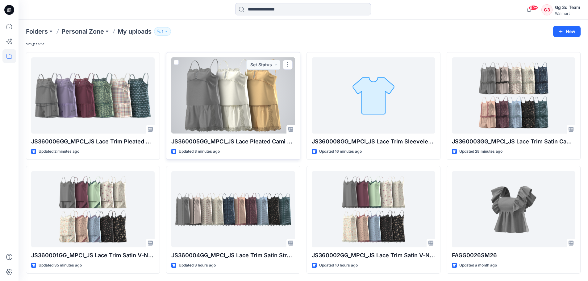
click at [236, 106] on div at bounding box center [232, 95] width 123 height 76
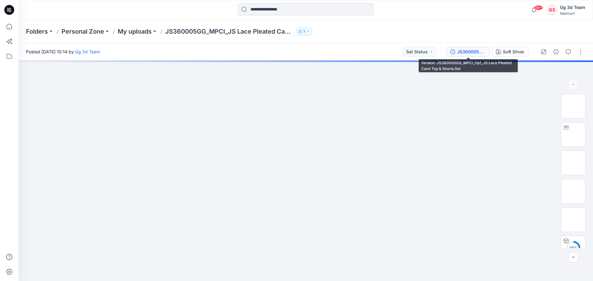
click at [465, 47] on button "JS360005GG_MPCI_Op1_JS Lace Pleated Cami Top & Shorts Set" at bounding box center [467, 52] width 43 height 10
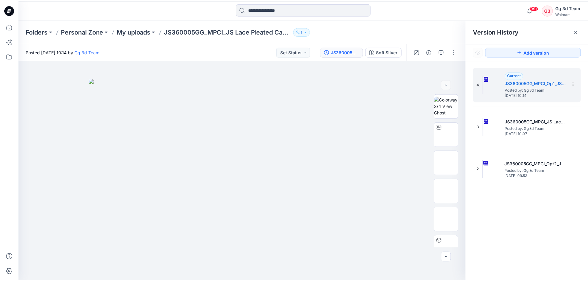
scroll to position [60, 0]
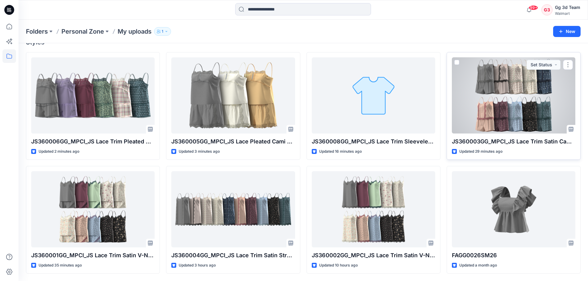
click at [499, 98] on div at bounding box center [513, 95] width 123 height 76
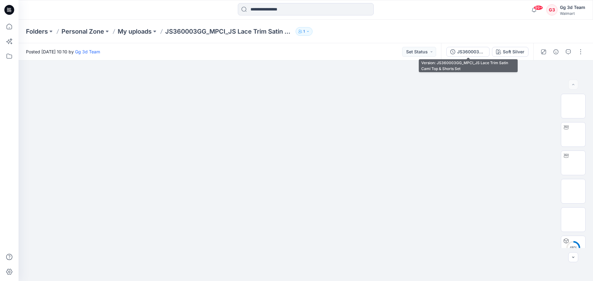
click at [479, 55] on button "JS360003GG_MPCI_JS Lace Trim Satin Cami Top & Shorts Set" at bounding box center [467, 52] width 43 height 10
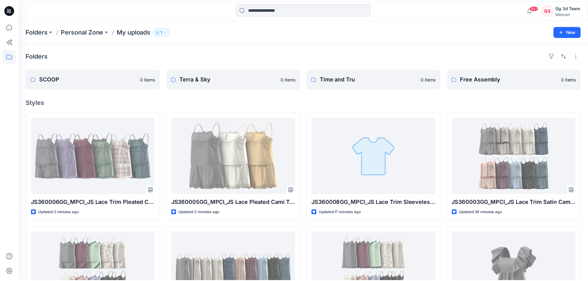
scroll to position [60, 0]
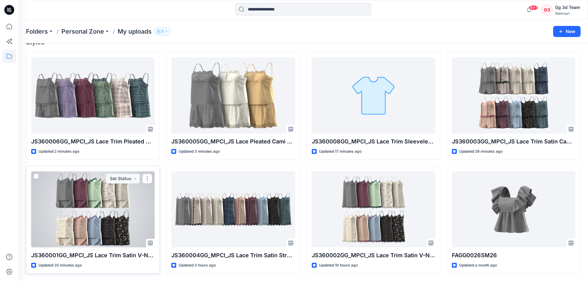
click at [109, 202] on div at bounding box center [92, 209] width 123 height 76
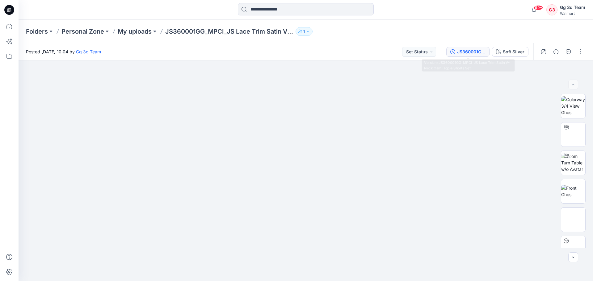
click at [471, 56] on button "JS360001GG_MPCI_JS Lace Trim Satin V-Neck Cami Top & Shorts Set" at bounding box center [467, 52] width 43 height 10
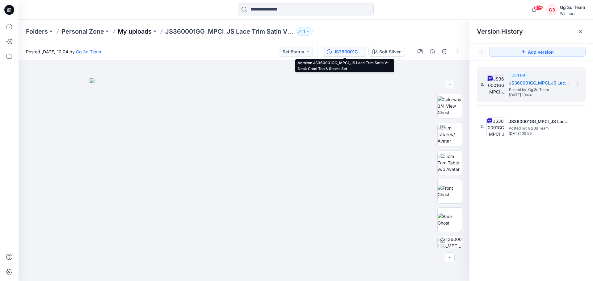
click at [133, 33] on p "My uploads" at bounding box center [135, 31] width 34 height 9
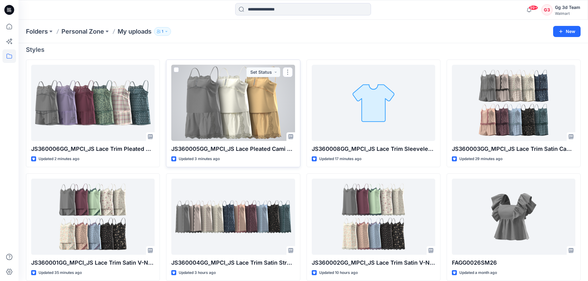
scroll to position [60, 0]
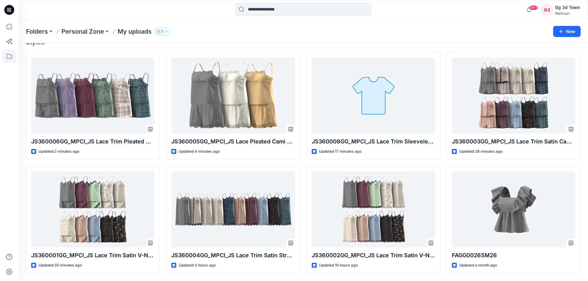
click at [256, 31] on div "Folders Personal Zone My uploads 1" at bounding box center [279, 31] width 506 height 9
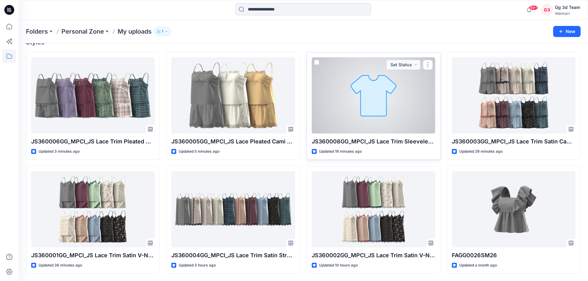
click at [392, 105] on div at bounding box center [373, 95] width 123 height 76
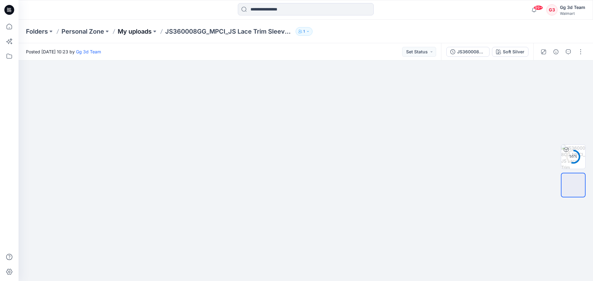
click at [125, 31] on p "My uploads" at bounding box center [135, 31] width 34 height 9
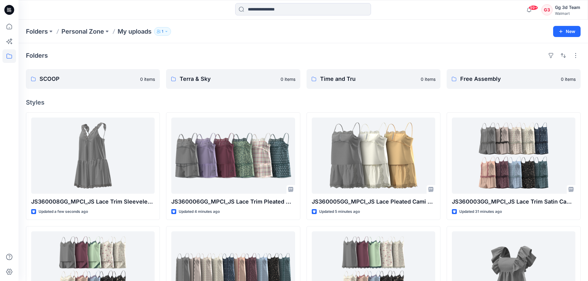
click at [423, 53] on div "Folders" at bounding box center [303, 56] width 555 height 10
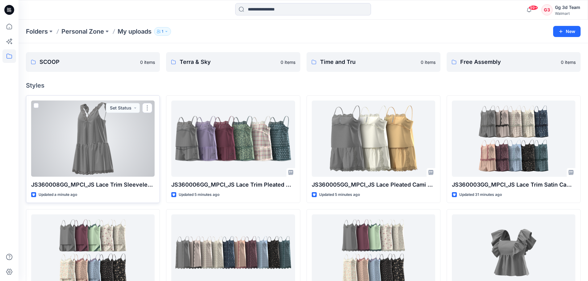
scroll to position [31, 0]
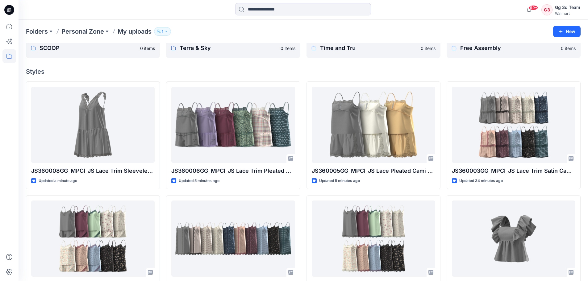
click at [296, 29] on div "Folders Personal Zone My uploads 1" at bounding box center [279, 31] width 506 height 9
click at [507, 32] on div "Folders Personal Zone My uploads 1" at bounding box center [279, 31] width 506 height 9
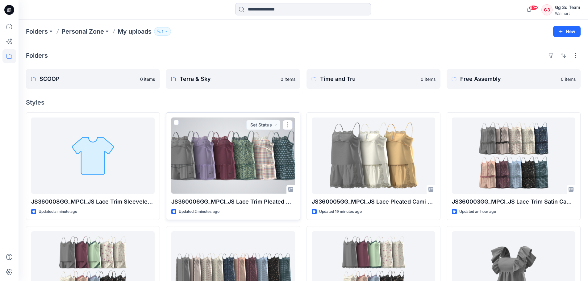
click at [246, 153] on div at bounding box center [232, 156] width 123 height 76
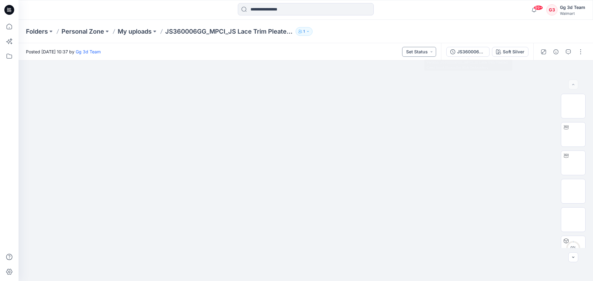
click at [415, 51] on button "Set Status" at bounding box center [419, 52] width 34 height 10
click at [449, 35] on div "Folders Personal Zone My uploads JS360006GG_MPCI_JS Lace Trim Pleated Cami Top …" at bounding box center [281, 31] width 511 height 9
drag, startPoint x: 505, startPoint y: 26, endPoint x: 500, endPoint y: 32, distance: 7.3
click at [505, 26] on div "Folders Personal Zone My uploads JS360006GG_MPCI_JS Lace Trim Pleated Cami Top …" at bounding box center [306, 31] width 574 height 23
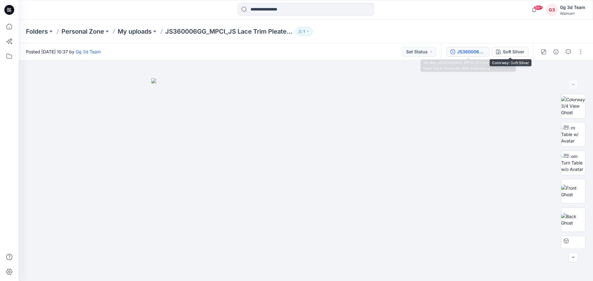
click at [470, 53] on div "JS360006GG_MPCI_JS Lace Trim Pleated Cami Top & Shorts Set With Embroidery" at bounding box center [471, 51] width 28 height 7
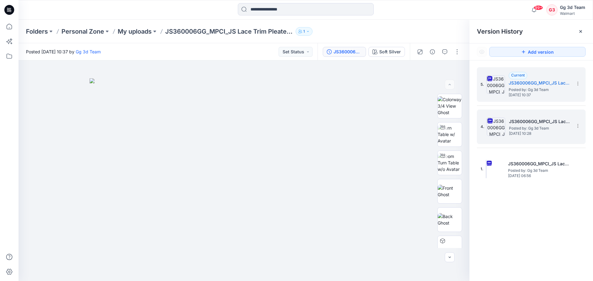
click at [496, 130] on img at bounding box center [495, 127] width 19 height 19
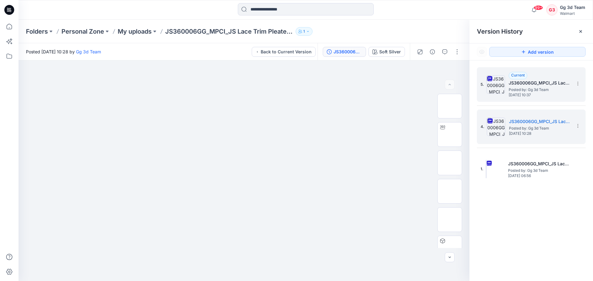
click at [501, 86] on img at bounding box center [495, 84] width 19 height 19
click at [492, 132] on img at bounding box center [495, 127] width 19 height 19
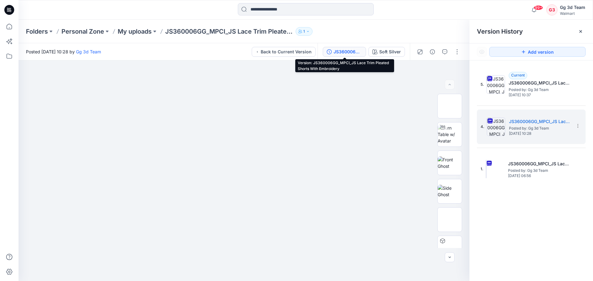
click at [350, 53] on div "JS360006GG_MPCI_JS Lace Trim Pleated Shorts With Embroidery" at bounding box center [347, 51] width 28 height 7
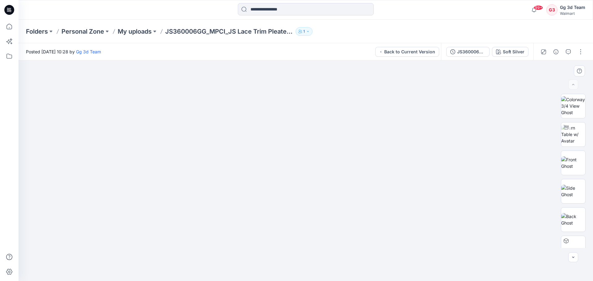
drag, startPoint x: 415, startPoint y: 54, endPoint x: 447, endPoint y: 75, distance: 37.8
click at [446, 75] on div "Posted [DATE] 10:28 by Gg 3d Team Back to Current Version JS360006GG_MPCI_JS La…" at bounding box center [306, 162] width 574 height 238
click at [508, 49] on div "Soft Silver" at bounding box center [513, 51] width 22 height 7
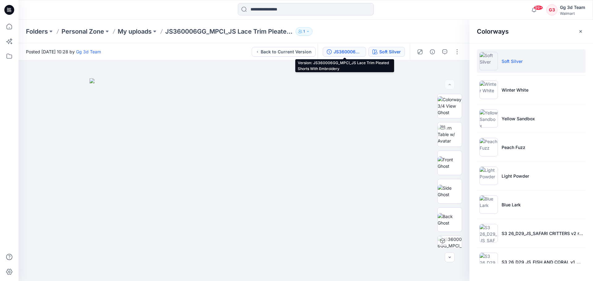
click at [343, 47] on button "JS360006GG_MPCI_JS Lace Trim Pleated Shorts With Embroidery" at bounding box center [344, 52] width 43 height 10
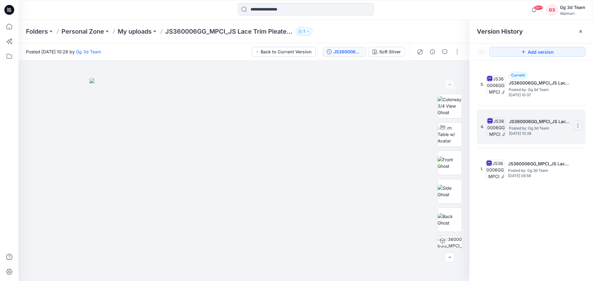
click at [581, 127] on section at bounding box center [577, 126] width 10 height 10
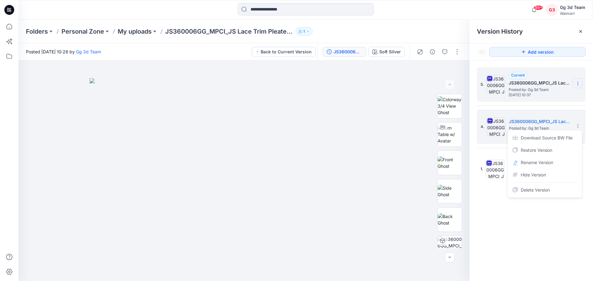
click at [579, 86] on icon at bounding box center [577, 83] width 5 height 5
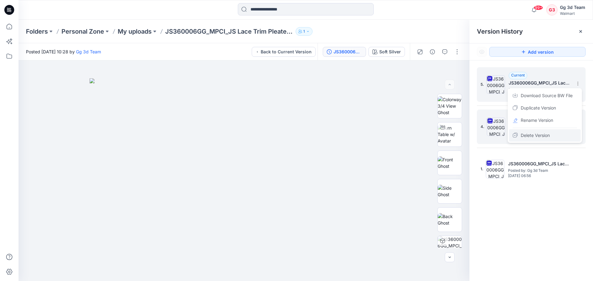
click at [536, 139] on span "Delete Version" at bounding box center [534, 135] width 29 height 7
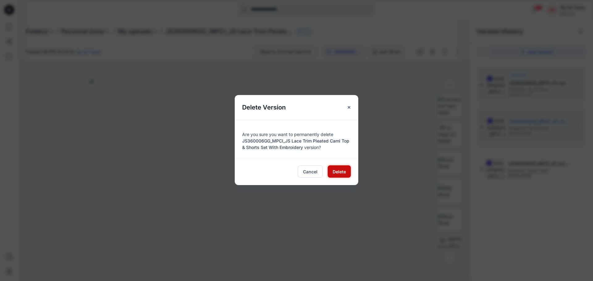
click at [340, 175] on span "Delete" at bounding box center [338, 172] width 13 height 6
click at [341, 173] on span "Delete" at bounding box center [338, 172] width 13 height 6
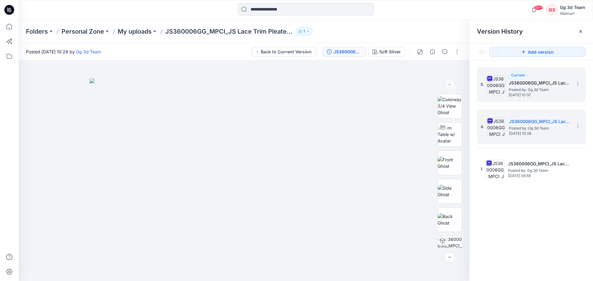
click at [533, 215] on div "5. Current JS360006GG_MPCI_JS Lace Trim Pleated Cami Top & Shorts Set With Embr…" at bounding box center [530, 175] width 123 height 230
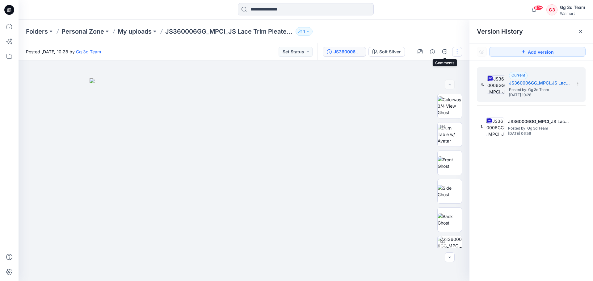
click at [454, 50] on button "button" at bounding box center [457, 52] width 10 height 10
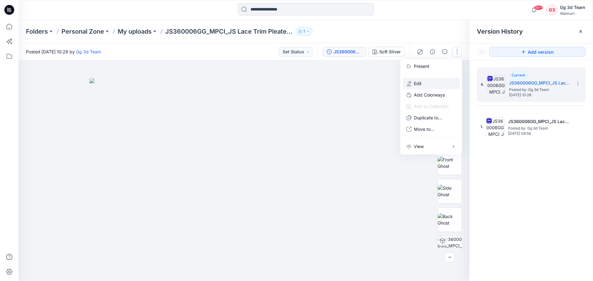
click at [424, 84] on button "Edit" at bounding box center [430, 83] width 57 height 11
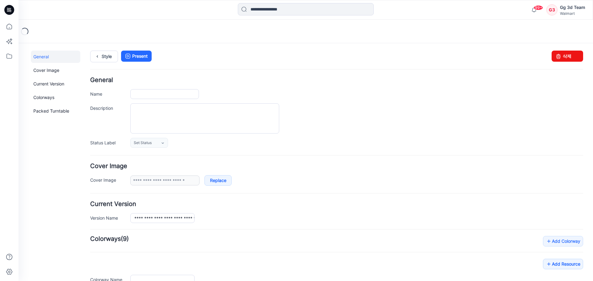
type input "**********"
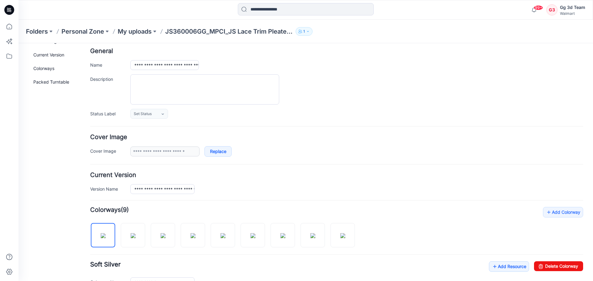
scroll to position [62, 0]
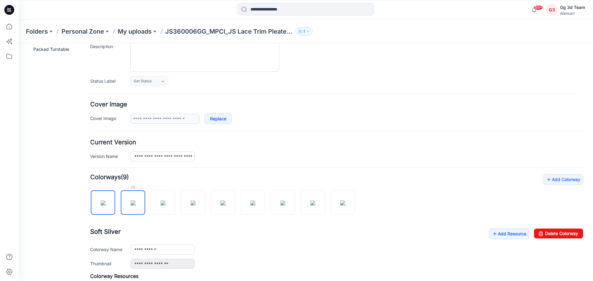
click at [134, 187] on div at bounding box center [133, 187] width 24 height 6
click at [134, 201] on img at bounding box center [133, 203] width 5 height 5
drag, startPoint x: 555, startPoint y: 234, endPoint x: 339, endPoint y: 65, distance: 273.5
click at [555, 234] on link "Delete Colorway" at bounding box center [558, 234] width 49 height 10
click at [162, 206] on img at bounding box center [162, 203] width 5 height 5
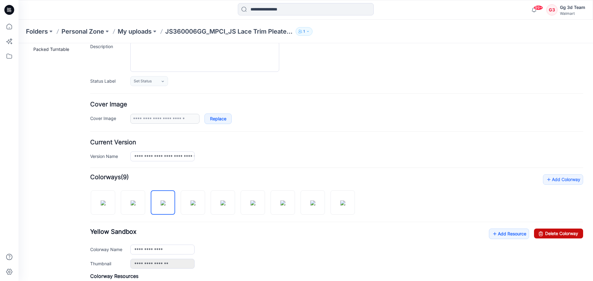
click at [569, 231] on link "Delete Colorway" at bounding box center [558, 234] width 49 height 10
click at [187, 207] on div at bounding box center [224, 200] width 269 height 32
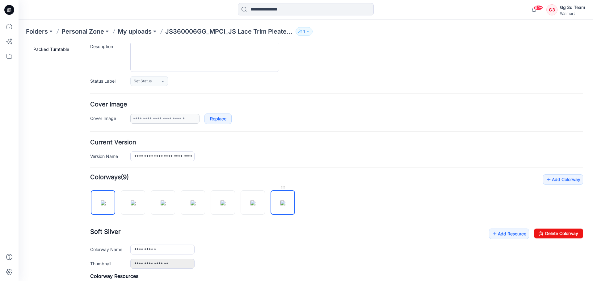
click at [280, 206] on img at bounding box center [282, 203] width 5 height 5
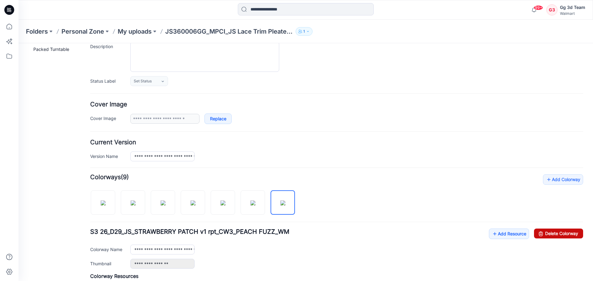
click at [536, 231] on icon at bounding box center [540, 234] width 9 height 10
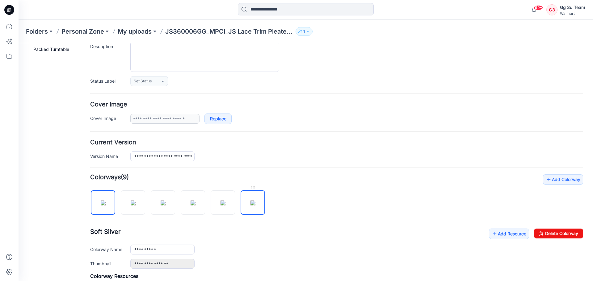
click at [253, 201] on img at bounding box center [252, 203] width 5 height 5
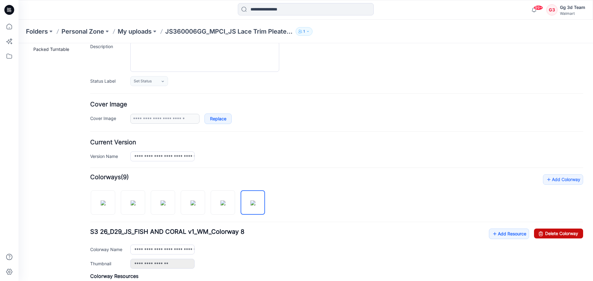
click at [565, 234] on link "Delete Colorway" at bounding box center [558, 234] width 49 height 10
click at [225, 202] on img at bounding box center [222, 203] width 5 height 5
drag, startPoint x: 546, startPoint y: 235, endPoint x: 348, endPoint y: 72, distance: 257.0
click at [546, 235] on link "Delete Colorway" at bounding box center [558, 234] width 49 height 10
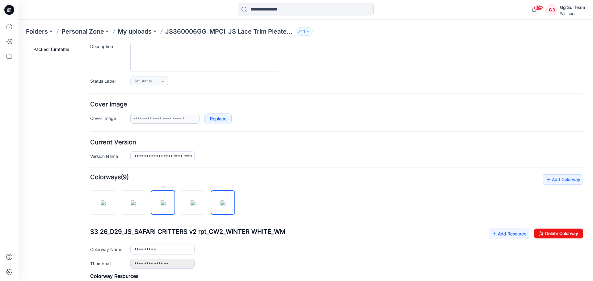
click at [165, 206] on img at bounding box center [162, 203] width 5 height 5
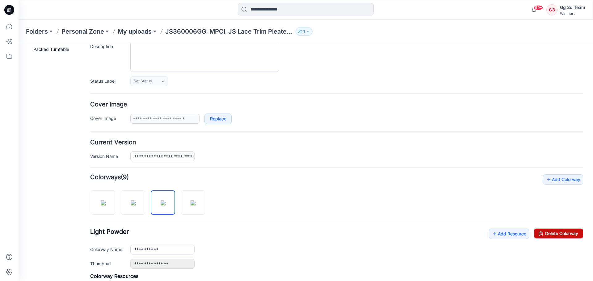
drag, startPoint x: 549, startPoint y: 236, endPoint x: 341, endPoint y: 64, distance: 270.0
click at [549, 236] on link "Delete Colorway" at bounding box center [558, 234] width 49 height 10
click at [180, 208] on div at bounding box center [150, 200] width 120 height 32
click at [160, 206] on img at bounding box center [162, 203] width 5 height 5
click at [547, 230] on link "Delete Colorway" at bounding box center [558, 234] width 49 height 10
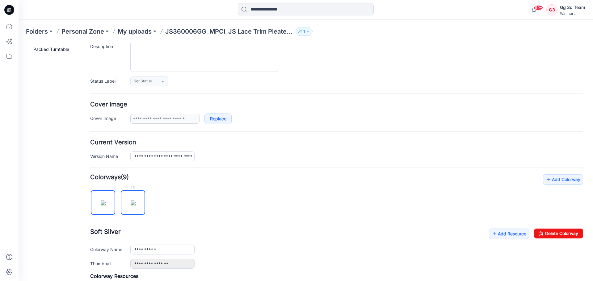
click at [135, 205] on img at bounding box center [133, 203] width 5 height 5
type input "**********"
click at [550, 231] on link "Delete Colorway" at bounding box center [558, 234] width 49 height 10
click at [537, 232] on icon at bounding box center [540, 234] width 9 height 10
click at [548, 231] on link "Delete Colorway" at bounding box center [558, 234] width 49 height 10
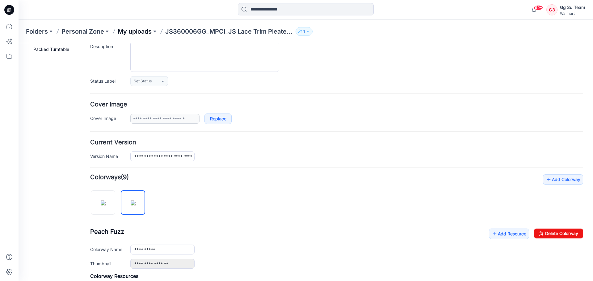
click at [137, 35] on p "My uploads" at bounding box center [135, 31] width 34 height 9
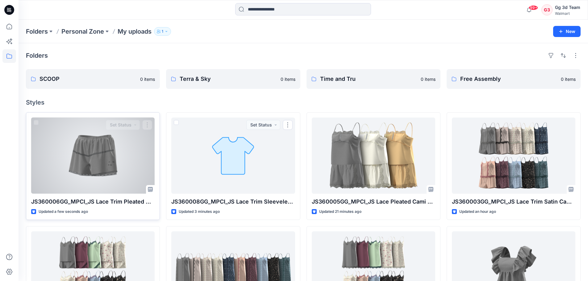
click at [125, 160] on div at bounding box center [92, 156] width 123 height 76
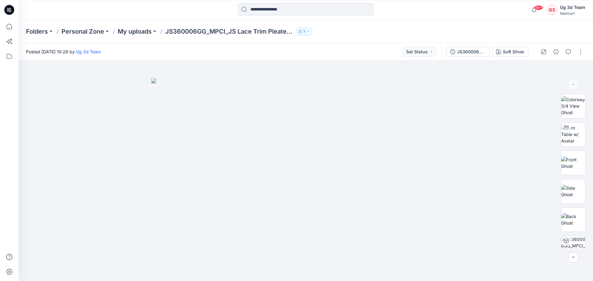
click at [455, 57] on div "JS360006GG_MPCI_JS Lace Trim Pleated Shorts With Embroidery Soft Silver" at bounding box center [487, 51] width 92 height 17
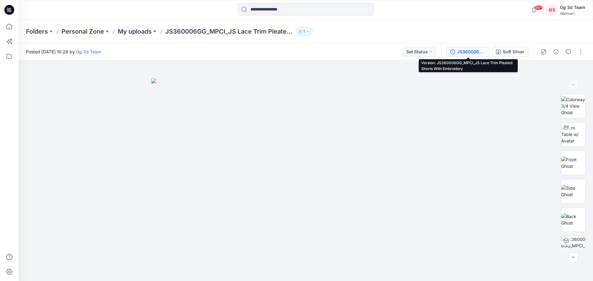
click at [471, 51] on div "JS360006GG_MPCI_JS Lace Trim Pleated Shorts With Embroidery" at bounding box center [471, 51] width 28 height 7
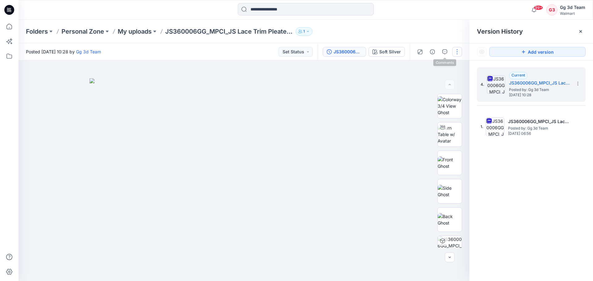
click at [455, 50] on button "button" at bounding box center [457, 52] width 10 height 10
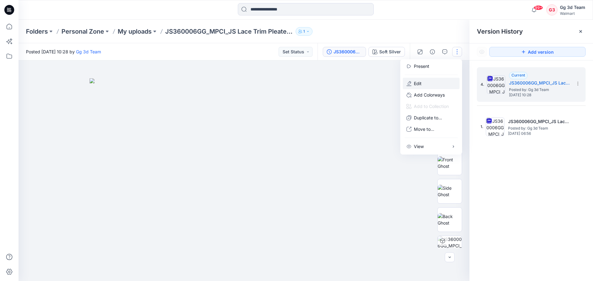
click at [426, 84] on button "Edit" at bounding box center [430, 83] width 57 height 11
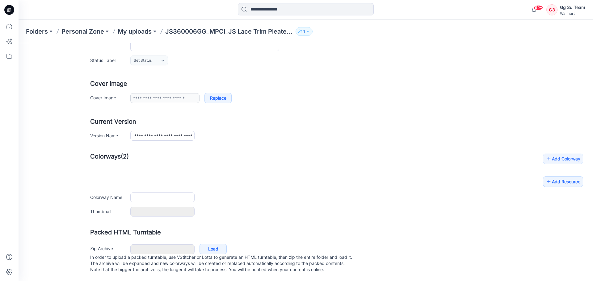
type input "**********"
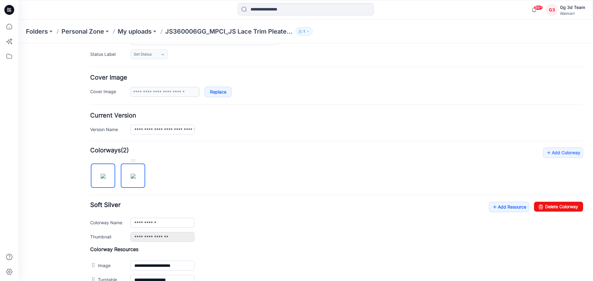
click at [135, 179] on img at bounding box center [133, 176] width 5 height 5
drag, startPoint x: 544, startPoint y: 209, endPoint x: 344, endPoint y: 69, distance: 244.0
click at [544, 209] on link "Delete Colorway" at bounding box center [558, 207] width 49 height 10
type input "**********"
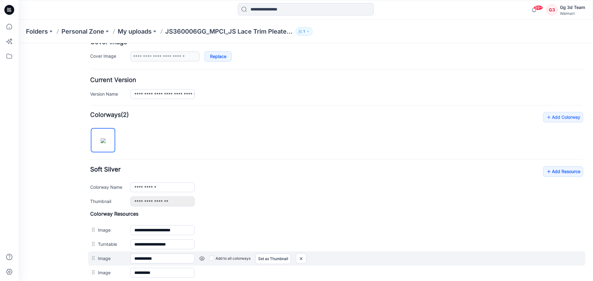
scroll to position [181, 0]
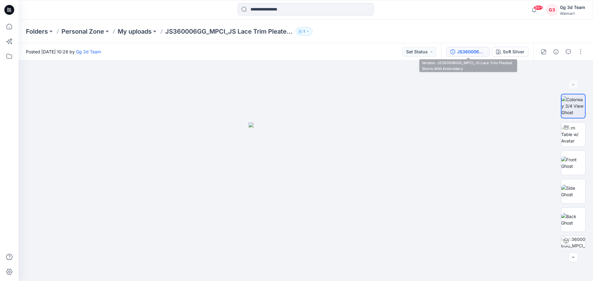
click at [474, 48] on button "JS360006GG_MPCI_JS Lace Trim Pleated Shorts With Embroidery" at bounding box center [467, 52] width 43 height 10
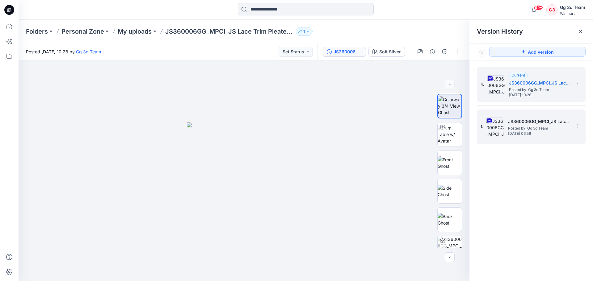
click at [511, 125] on h5 "JS360006GG_MPCI_JS Lace Trim Pleated Cami Top & Shorts Set With Embroidery" at bounding box center [539, 121] width 62 height 7
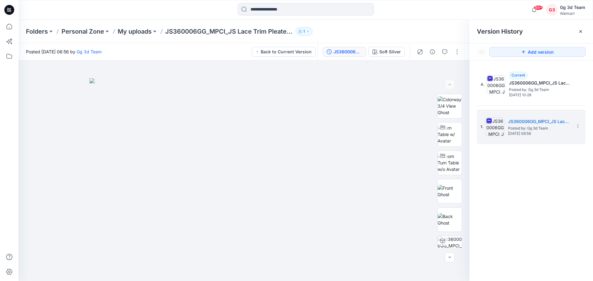
click at [499, 190] on div "4. Current JS360006GG_MPCI_JS Lace Trim Pleated Shorts With Embroidery Posted b…" at bounding box center [530, 175] width 123 height 230
click at [483, 182] on div "4. Current JS360006GG_MPCI_JS Lace Trim Pleated Shorts With Embroidery Posted b…" at bounding box center [530, 175] width 123 height 230
click at [128, 32] on p "My uploads" at bounding box center [135, 31] width 34 height 9
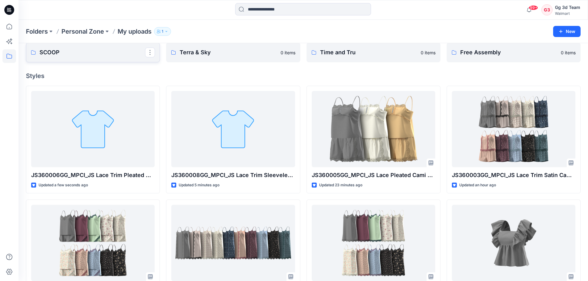
scroll to position [60, 0]
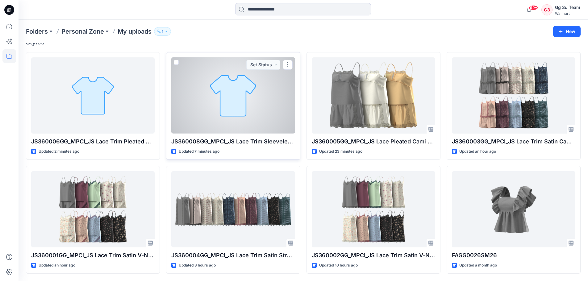
click at [233, 93] on div at bounding box center [232, 95] width 123 height 76
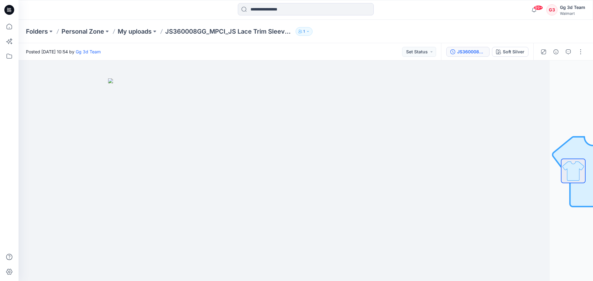
click at [460, 52] on div "JS360008GG_MPCI_JS Lace Trim Sleeveless V-Neck Mini Dress" at bounding box center [471, 51] width 28 height 7
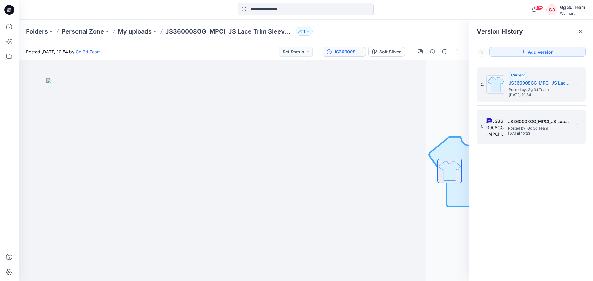
click at [524, 132] on span "[DATE] 10:23" at bounding box center [539, 133] width 62 height 4
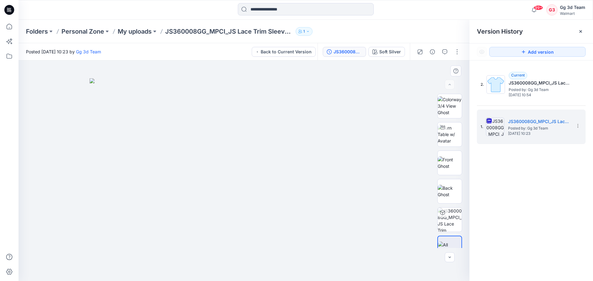
click at [151, 192] on img at bounding box center [244, 179] width 309 height 203
click at [448, 107] on img at bounding box center [449, 105] width 24 height 19
click at [449, 169] on img at bounding box center [449, 162] width 24 height 13
drag, startPoint x: 240, startPoint y: 230, endPoint x: 244, endPoint y: 169, distance: 61.6
click at [244, 169] on img at bounding box center [243, 169] width 131 height 223
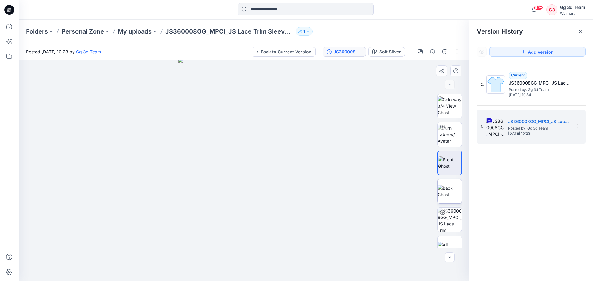
click at [447, 195] on img at bounding box center [449, 191] width 24 height 13
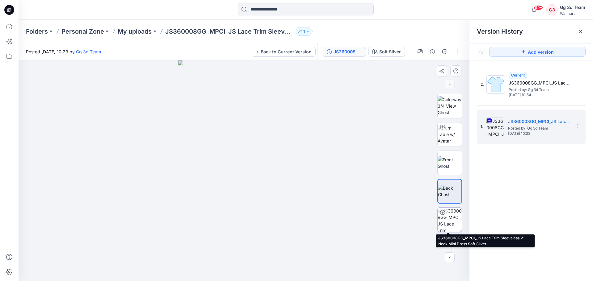
click at [452, 223] on img at bounding box center [449, 220] width 24 height 24
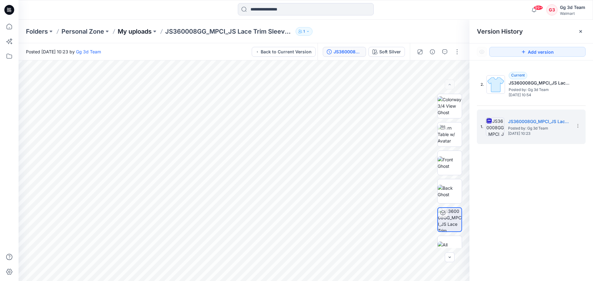
click at [137, 35] on p "My uploads" at bounding box center [135, 31] width 34 height 9
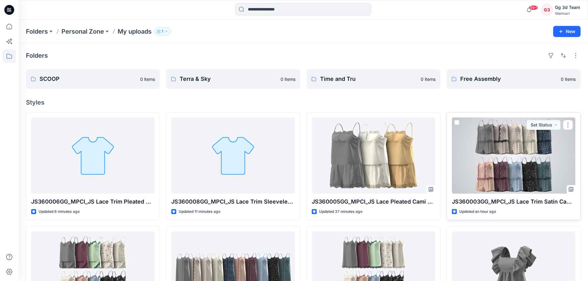
click at [549, 146] on div at bounding box center [513, 156] width 123 height 76
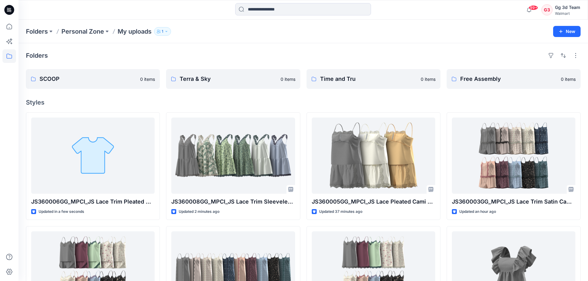
click at [449, 95] on div "Folders SCOOP 0 items Terra & Sky 0 items Time and Tru 0 items Free Assembly 0 …" at bounding box center [303, 192] width 569 height 298
click at [222, 54] on div "Folders" at bounding box center [303, 56] width 555 height 10
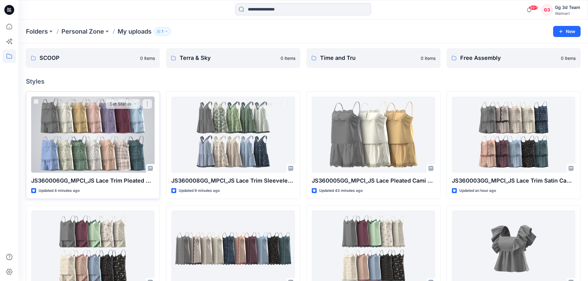
scroll to position [31, 0]
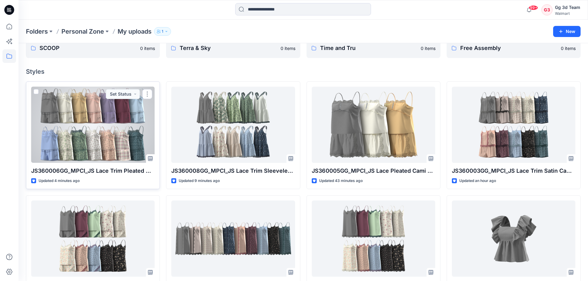
click at [100, 142] on div at bounding box center [92, 125] width 123 height 76
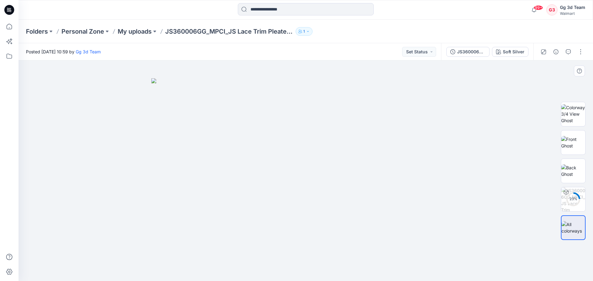
click at [389, 73] on div at bounding box center [306, 170] width 574 height 221
click at [381, 30] on div "Folders Personal Zone My uploads JS360006GG_MPCI_JS Lace Trim Pleated Cami Top …" at bounding box center [281, 31] width 511 height 9
click at [137, 31] on p "My uploads" at bounding box center [135, 31] width 34 height 9
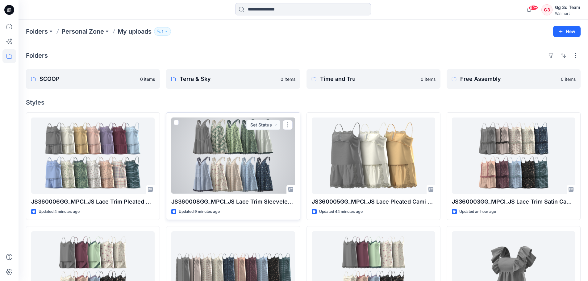
click at [236, 156] on div at bounding box center [232, 156] width 123 height 76
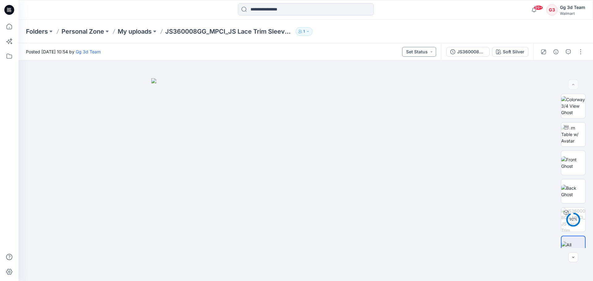
click at [428, 51] on button "Set Status" at bounding box center [419, 52] width 34 height 10
click at [428, 49] on button "Set Status" at bounding box center [419, 52] width 34 height 10
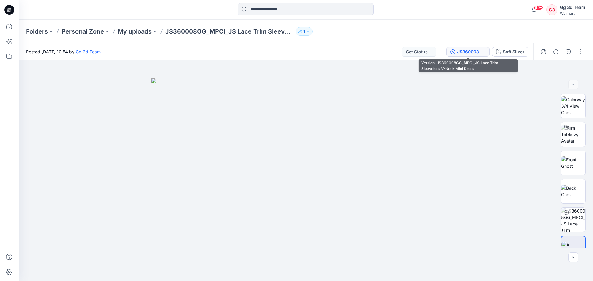
click at [461, 47] on button "JS360008GG_MPCI_JS Lace Trim Sleeveless V-Neck Mini Dress" at bounding box center [467, 52] width 43 height 10
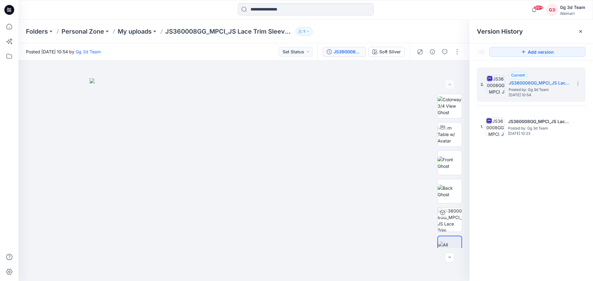
click at [332, 36] on div "Folders Personal Zone My uploads JS360008GG_MPCI_JS Lace Trim Sleeveless V-Neck…" at bounding box center [306, 31] width 574 height 23
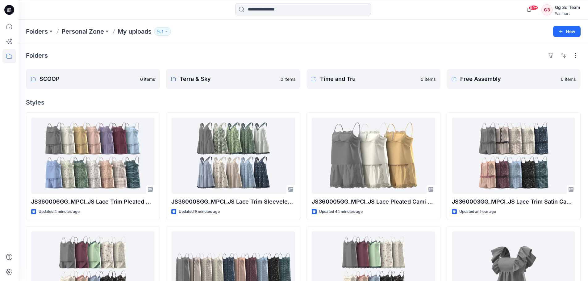
click at [218, 37] on div "Folders Personal Zone My uploads 1 New" at bounding box center [303, 31] width 569 height 23
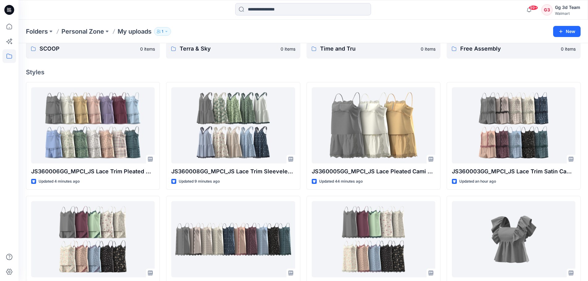
scroll to position [60, 0]
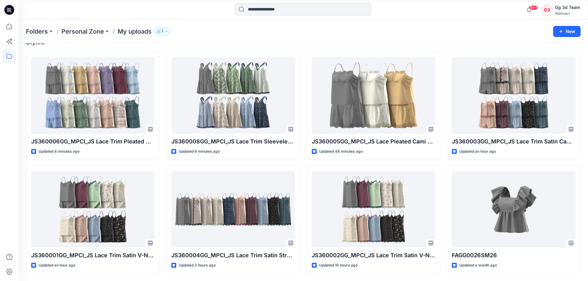
click at [218, 38] on div "Folders Personal Zone My uploads 1 New" at bounding box center [303, 31] width 569 height 23
click at [290, 39] on div "Folders Personal Zone My uploads 1 New" at bounding box center [303, 31] width 569 height 23
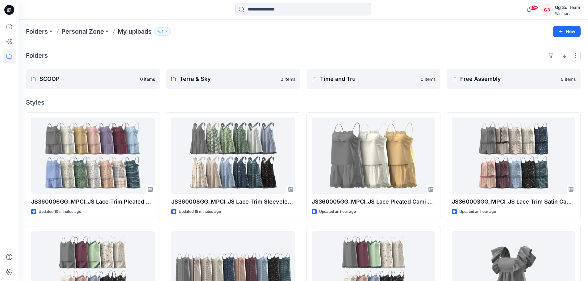
click at [578, 51] on button "button" at bounding box center [576, 56] width 10 height 10
drag, startPoint x: 475, startPoint y: 108, endPoint x: 501, endPoint y: 87, distance: 33.6
click at [475, 108] on div "Folders Layout Grid Large Grid Folder View Compact Card Card View Card Info SCO…" at bounding box center [303, 192] width 569 height 298
click at [577, 52] on button "button" at bounding box center [576, 56] width 10 height 10
click at [566, 57] on button "button" at bounding box center [563, 56] width 10 height 10
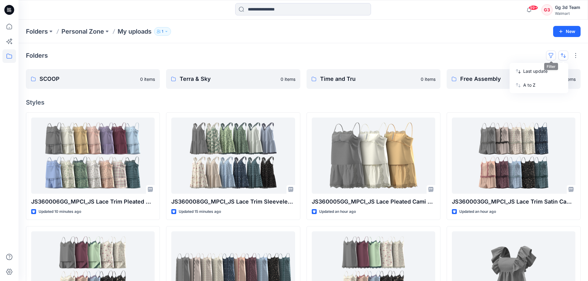
click at [546, 55] on button "button" at bounding box center [551, 56] width 10 height 10
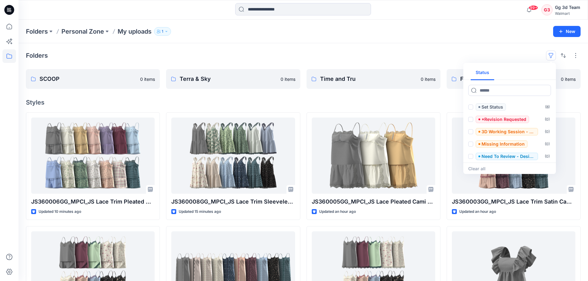
click at [515, 48] on div "Folders Status Set Status ( 8 ) *Revision Requested ( 0 ) 3D Working Session - …" at bounding box center [303, 192] width 569 height 298
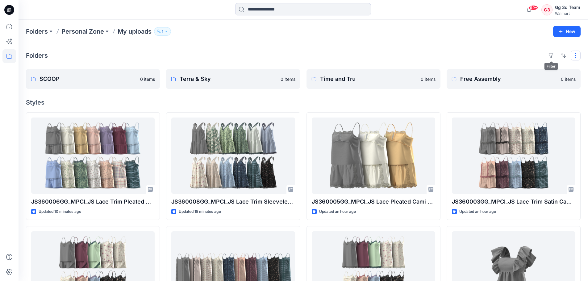
click at [571, 58] on button "button" at bounding box center [576, 56] width 10 height 10
click at [383, 102] on h4 "Styles" at bounding box center [303, 102] width 555 height 7
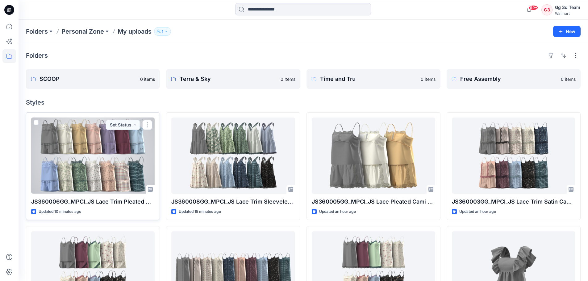
click at [147, 118] on div at bounding box center [92, 156] width 123 height 76
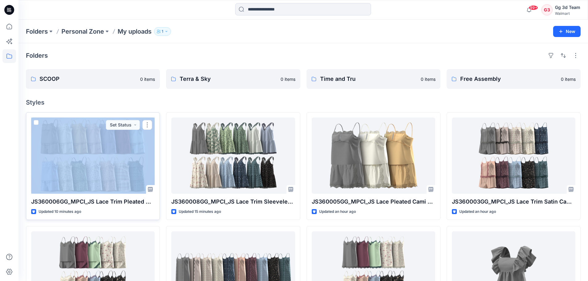
click at [147, 118] on div at bounding box center [92, 156] width 123 height 76
click at [148, 125] on button "button" at bounding box center [147, 125] width 10 height 10
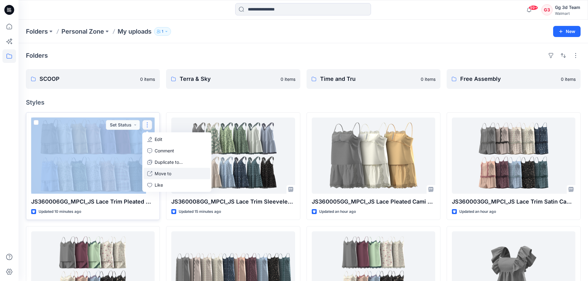
click at [166, 174] on p "Move to" at bounding box center [163, 173] width 17 height 6
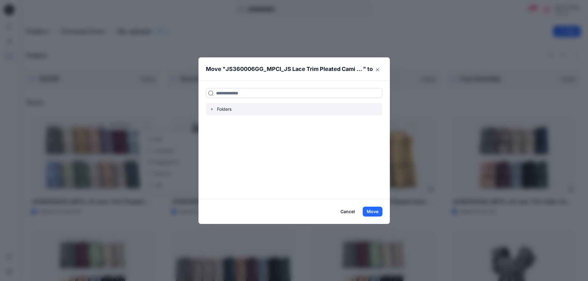
click at [283, 109] on div at bounding box center [294, 109] width 177 height 12
click at [213, 109] on icon "button" at bounding box center [212, 109] width 5 height 5
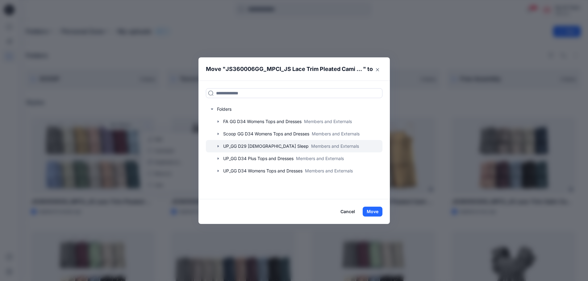
click at [221, 145] on icon "button" at bounding box center [218, 146] width 5 height 5
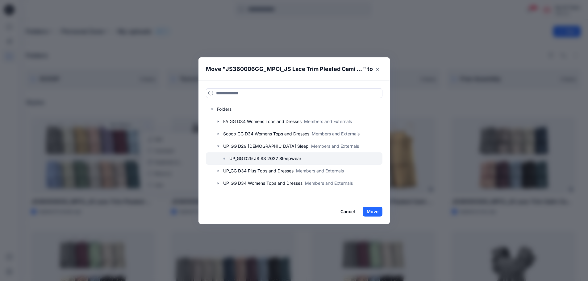
click at [255, 157] on p "UP_GG D29 JS S3 2027 Sleepwear" at bounding box center [265, 158] width 72 height 7
click at [375, 213] on button "Move" at bounding box center [373, 212] width 20 height 10
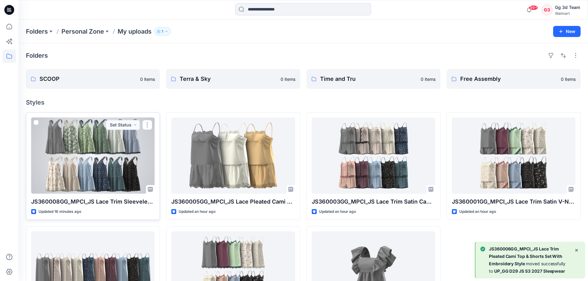
click at [35, 123] on span at bounding box center [36, 122] width 5 height 5
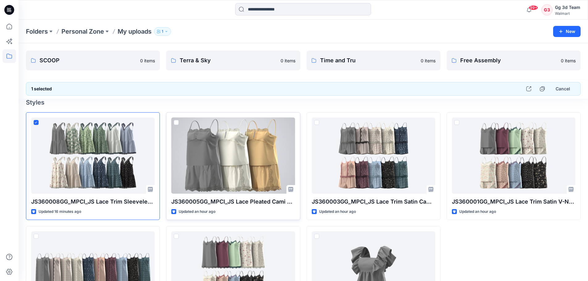
click at [176, 121] on span at bounding box center [176, 122] width 5 height 5
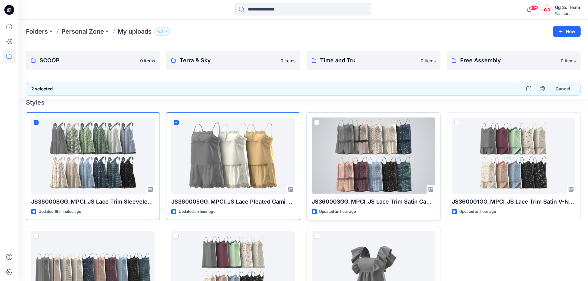
click at [313, 122] on div at bounding box center [373, 156] width 123 height 76
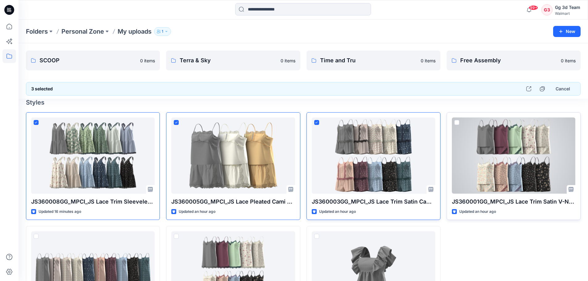
click at [457, 122] on span at bounding box center [456, 122] width 5 height 5
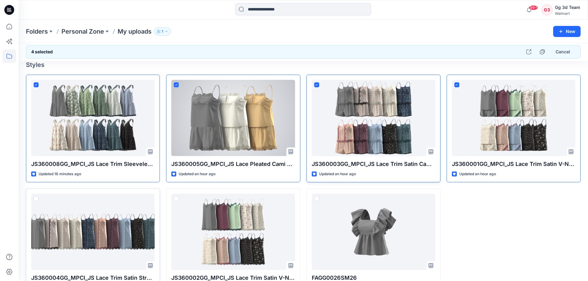
scroll to position [60, 0]
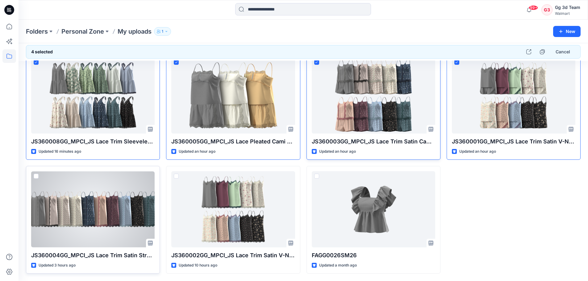
click at [36, 177] on span at bounding box center [36, 176] width 5 height 5
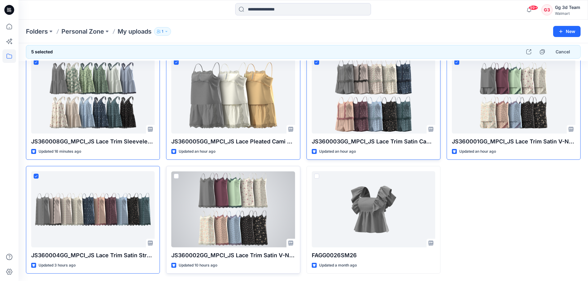
click at [174, 177] on span at bounding box center [176, 176] width 5 height 5
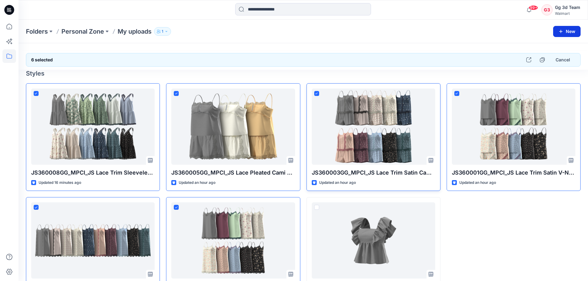
scroll to position [0, 0]
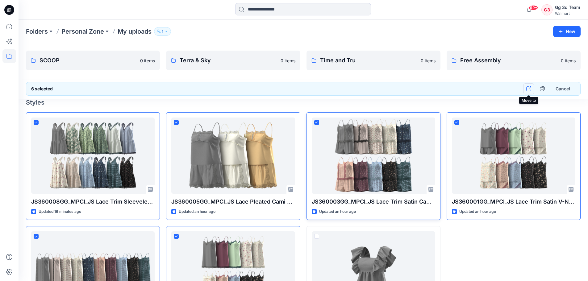
click at [531, 86] on button "button" at bounding box center [528, 88] width 11 height 11
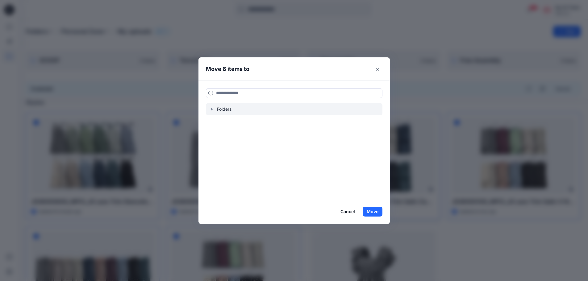
click at [213, 109] on icon "button" at bounding box center [212, 109] width 5 height 5
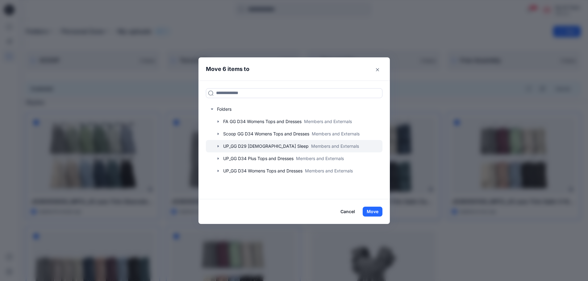
click at [219, 147] on icon "button" at bounding box center [218, 146] width 5 height 5
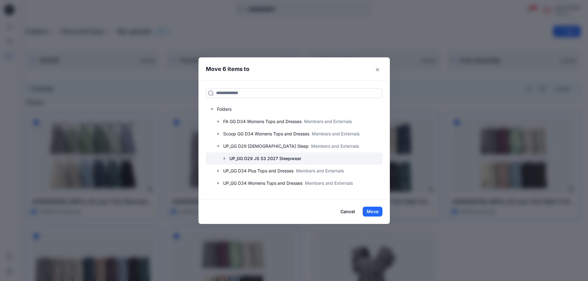
click at [237, 159] on p "UP_GG D29 JS S3 2027 Sleepwear" at bounding box center [265, 158] width 72 height 7
click at [375, 213] on button "Move" at bounding box center [373, 212] width 20 height 10
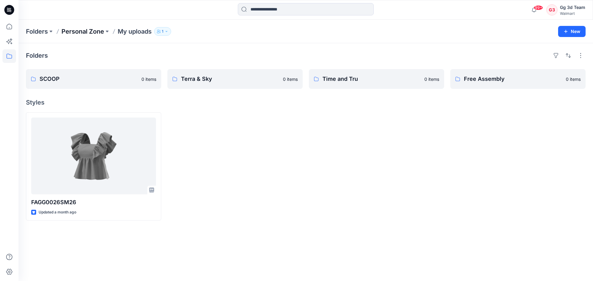
click at [73, 32] on p "Personal Zone" at bounding box center [82, 31] width 43 height 9
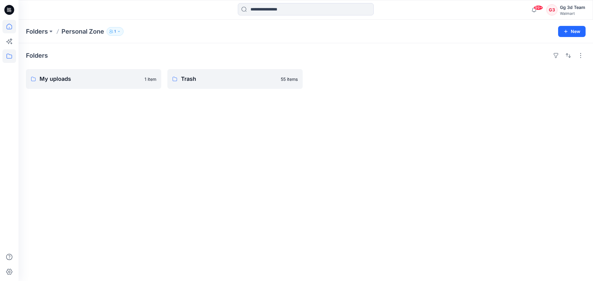
click at [9, 30] on icon at bounding box center [9, 27] width 14 height 14
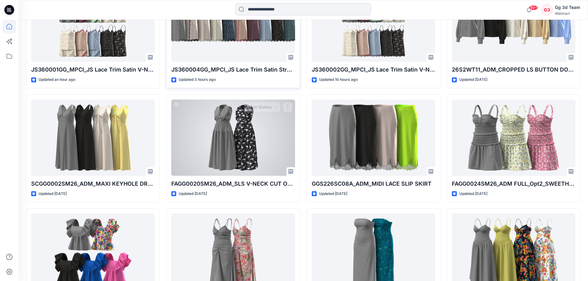
scroll to position [432, 0]
